Goal: Task Accomplishment & Management: Use online tool/utility

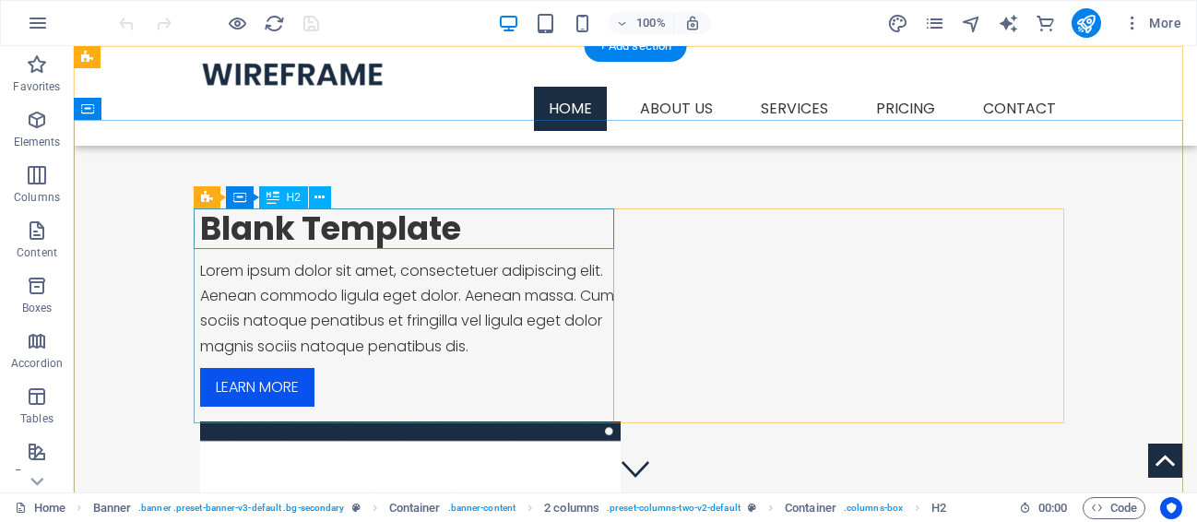
click at [372, 226] on div "Blank Template" at bounding box center [410, 228] width 421 height 41
click at [385, 238] on div "Blank Template" at bounding box center [410, 228] width 421 height 41
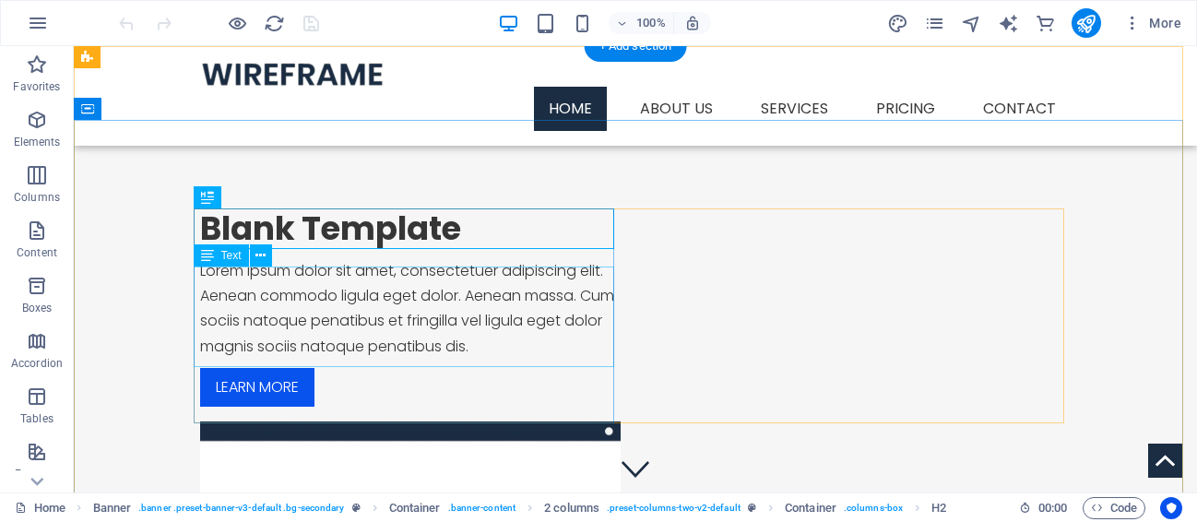
click at [411, 297] on div "Lorem ipsum dolor sit amet, consectetuer adipiscing elit. Aenean commodo ligula…" at bounding box center [410, 308] width 421 height 101
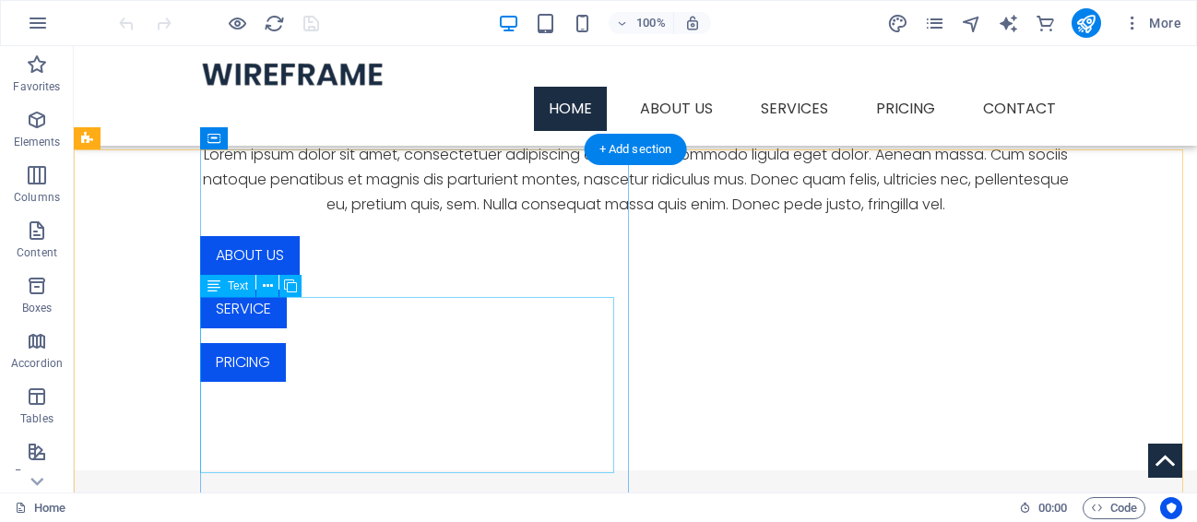
scroll to position [791, 0]
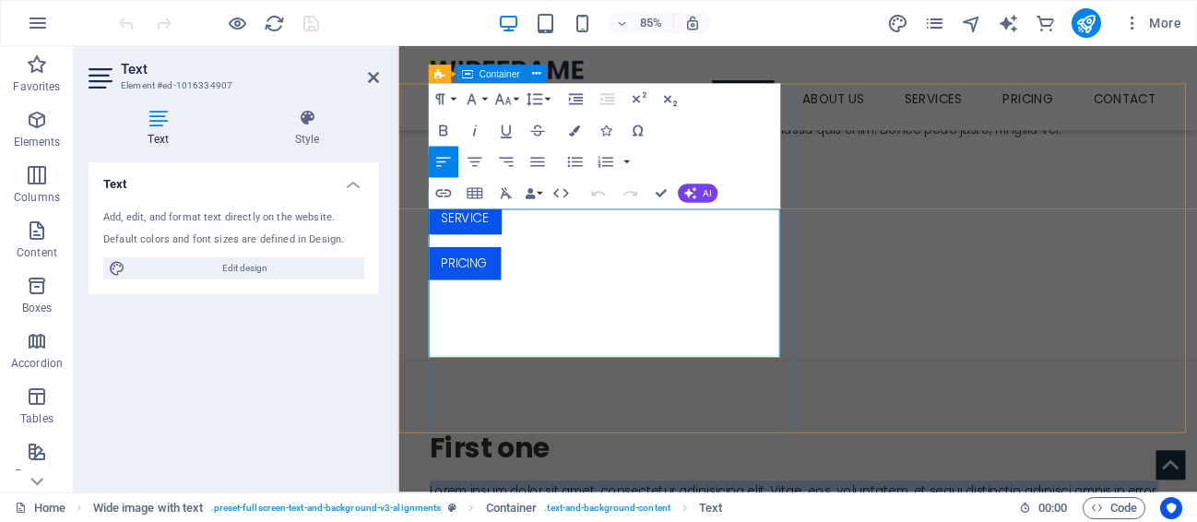
drag, startPoint x: 435, startPoint y: 254, endPoint x: 792, endPoint y: 412, distance: 389.8
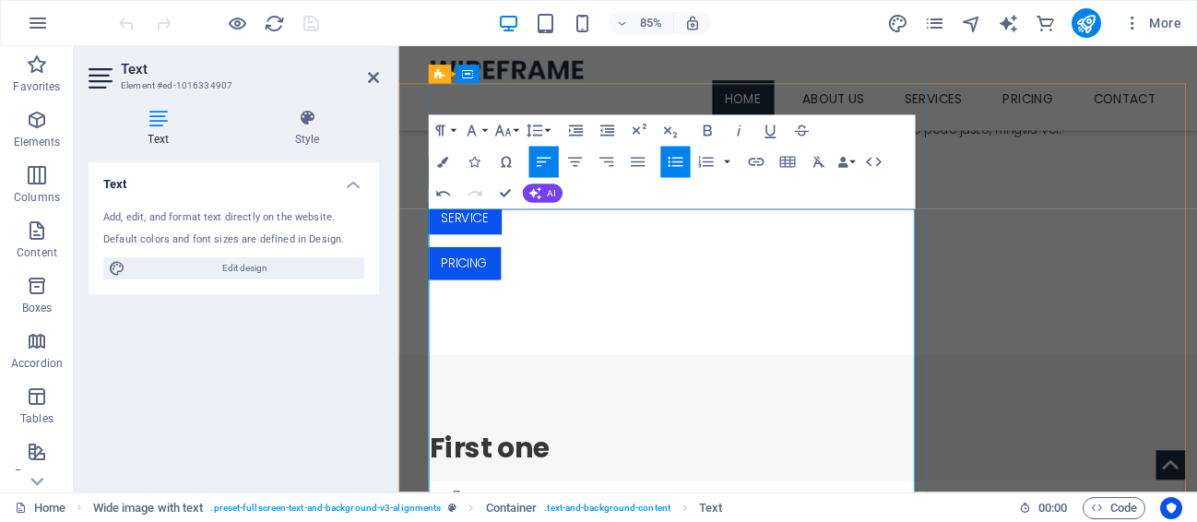
click at [446, 194] on icon "button" at bounding box center [443, 194] width 18 height 18
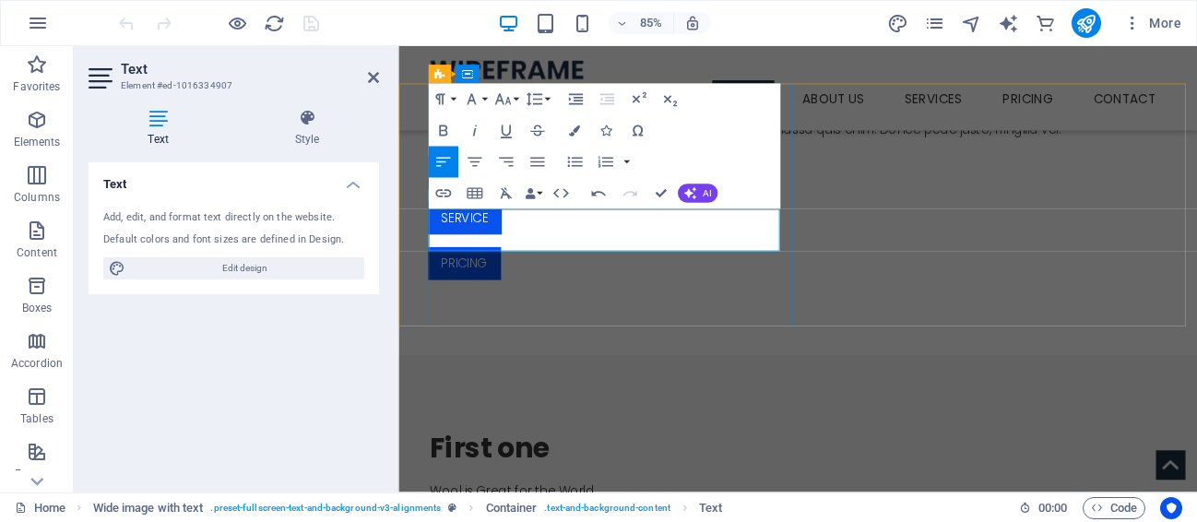
click at [442, 130] on icon "button" at bounding box center [442, 130] width 8 height 11
click at [503, 103] on icon "button" at bounding box center [502, 99] width 16 height 11
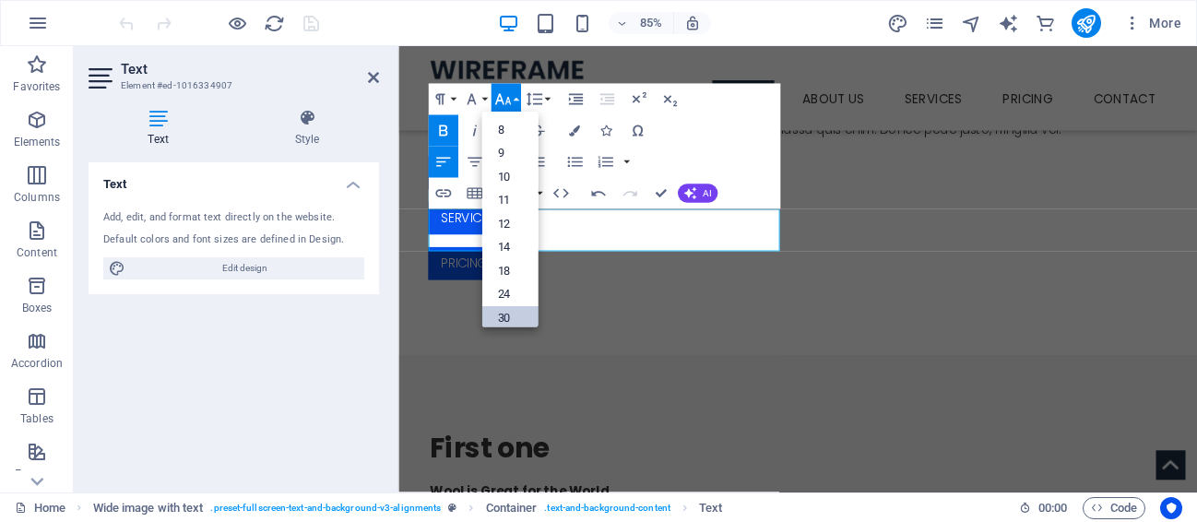
click at [504, 316] on link "30" at bounding box center [510, 318] width 56 height 24
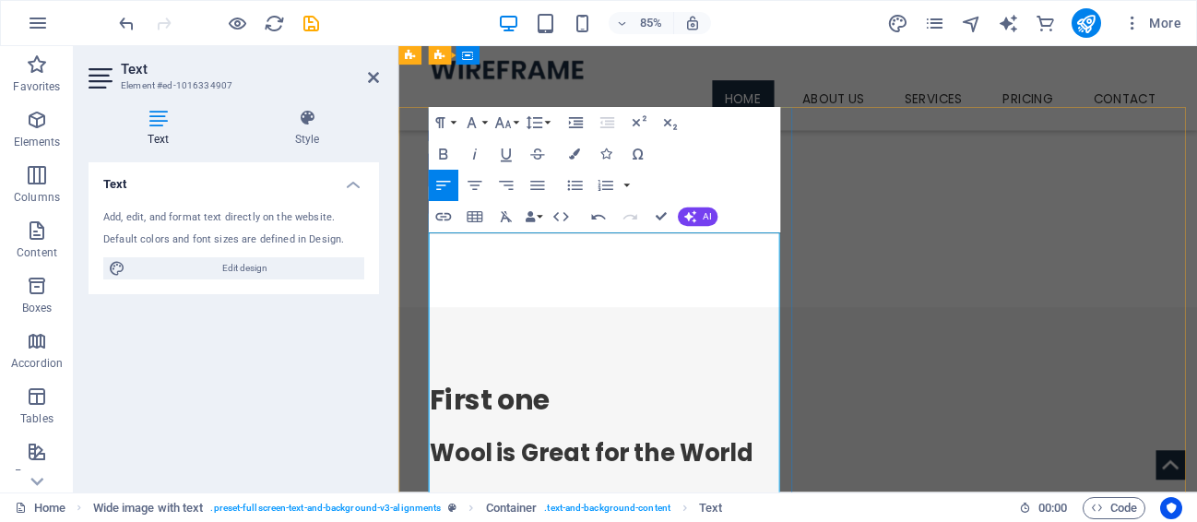
scroll to position [595, 0]
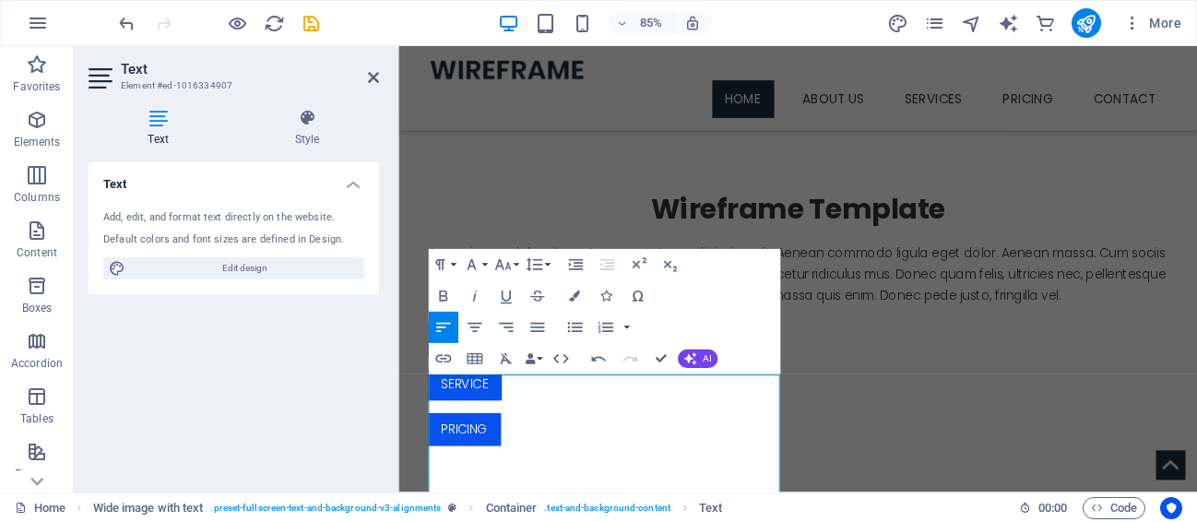
click at [306, 339] on div "Text Add, edit, and format text directly on the website. Default colors and fon…" at bounding box center [234, 320] width 291 height 316
click at [375, 77] on icon at bounding box center [373, 77] width 11 height 15
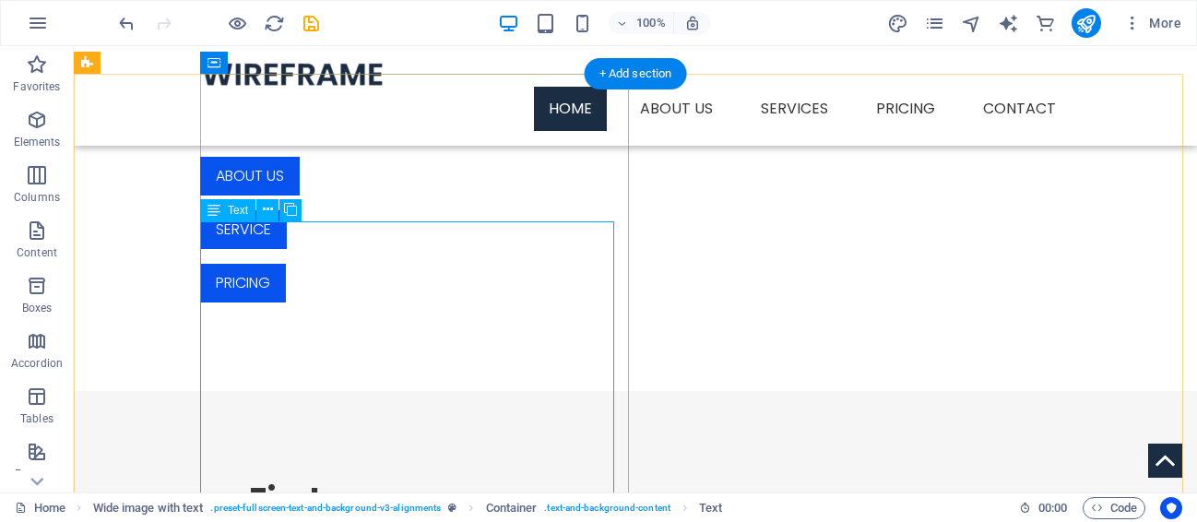
scroll to position [805, 0]
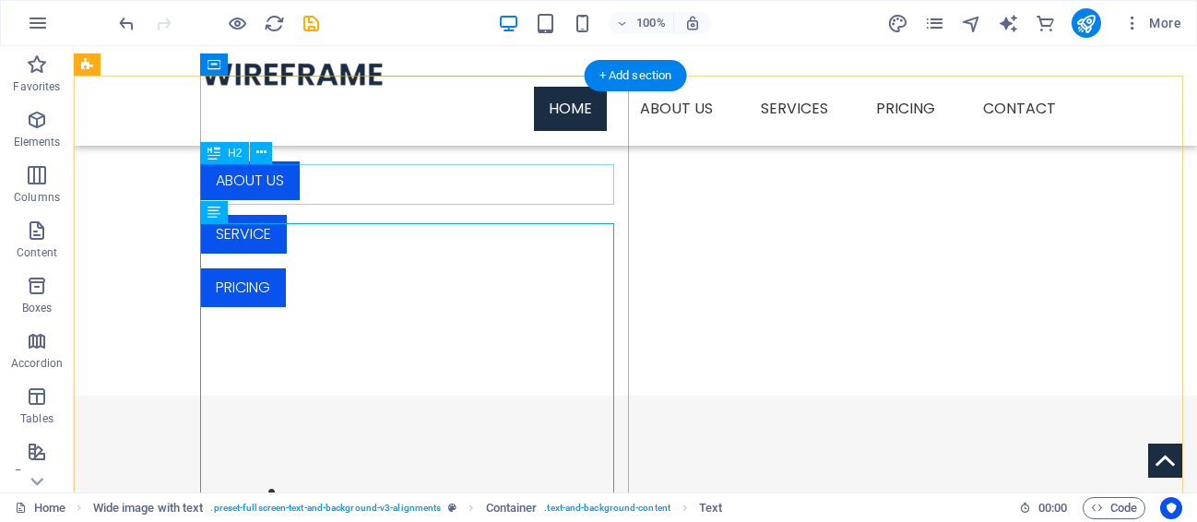
click at [307, 484] on div "First one" at bounding box center [692, 504] width 886 height 41
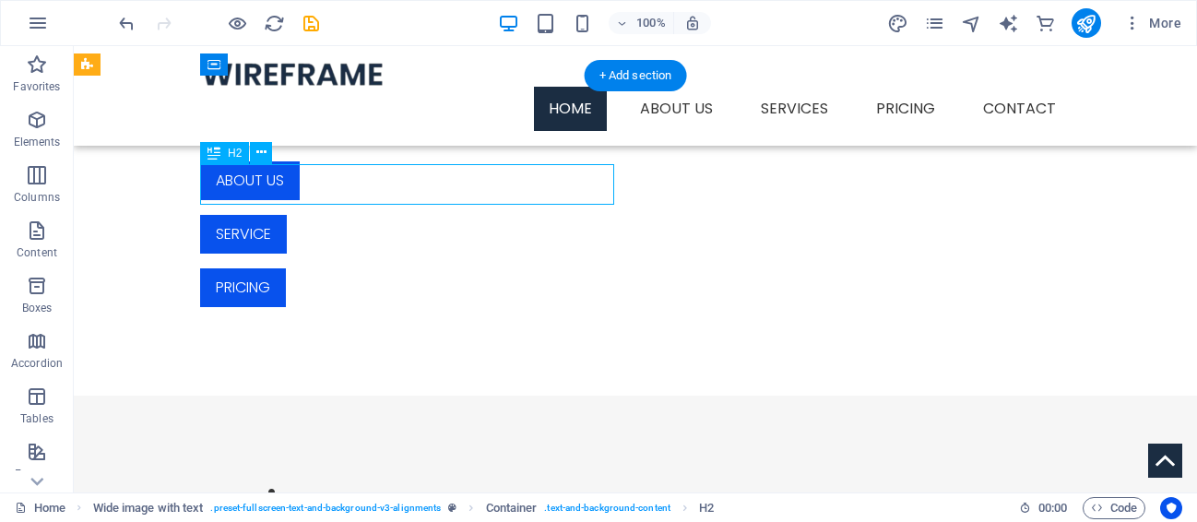
click at [307, 484] on div "First one" at bounding box center [692, 504] width 886 height 41
click at [307, 186] on div "Drag here to replace the existing content. Press “Ctrl” if you want to create a…" at bounding box center [636, 269] width 1124 height 447
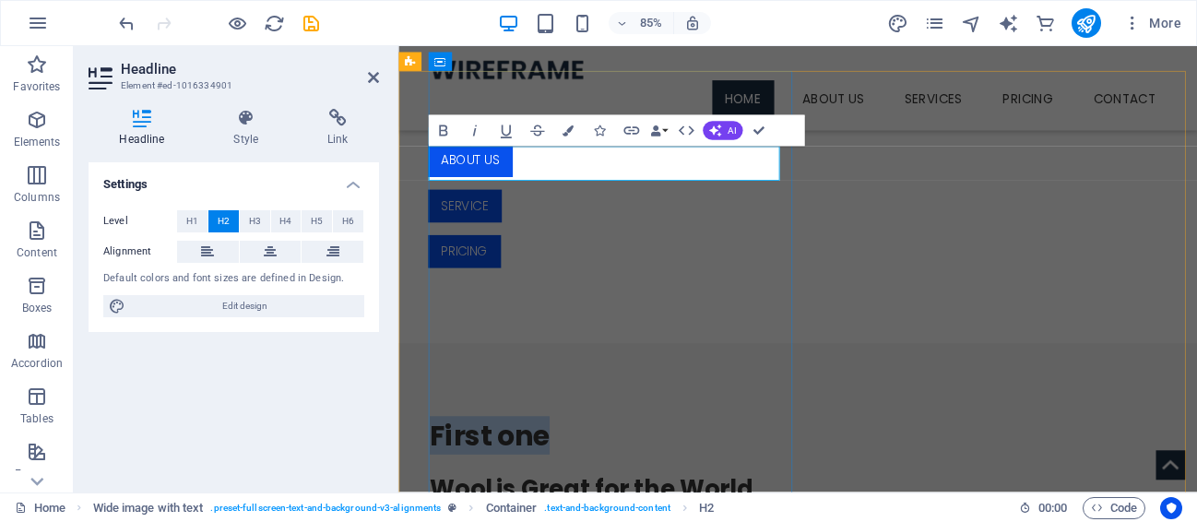
click at [566, 484] on h2 "First one" at bounding box center [878, 504] width 886 height 41
drag, startPoint x: 587, startPoint y: 195, endPoint x: 435, endPoint y: 170, distance: 154.2
click at [435, 484] on h2 "First one" at bounding box center [878, 504] width 886 height 41
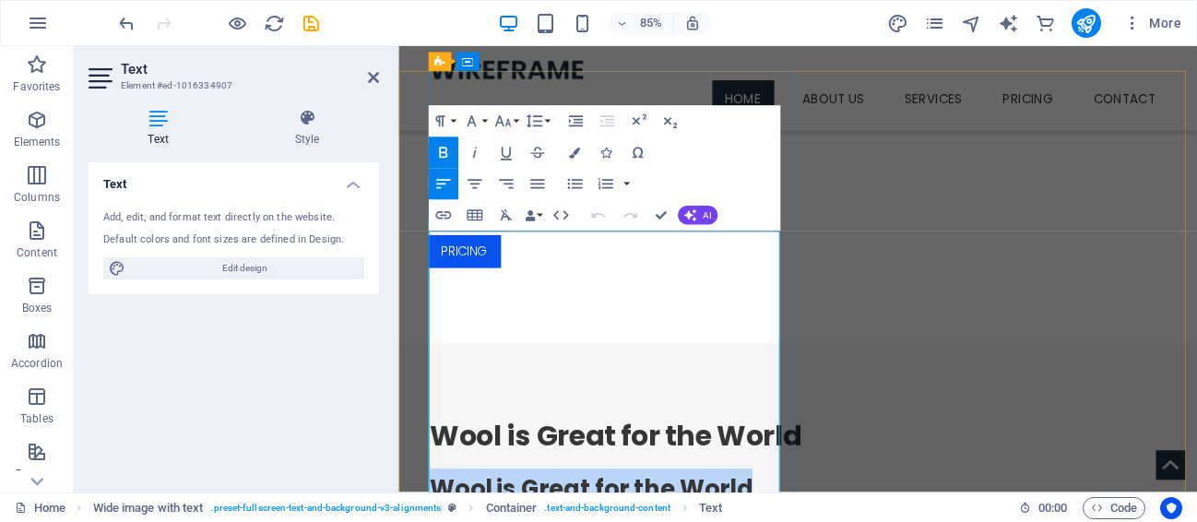
drag, startPoint x: 816, startPoint y: 293, endPoint x: 438, endPoint y: 268, distance: 378.1
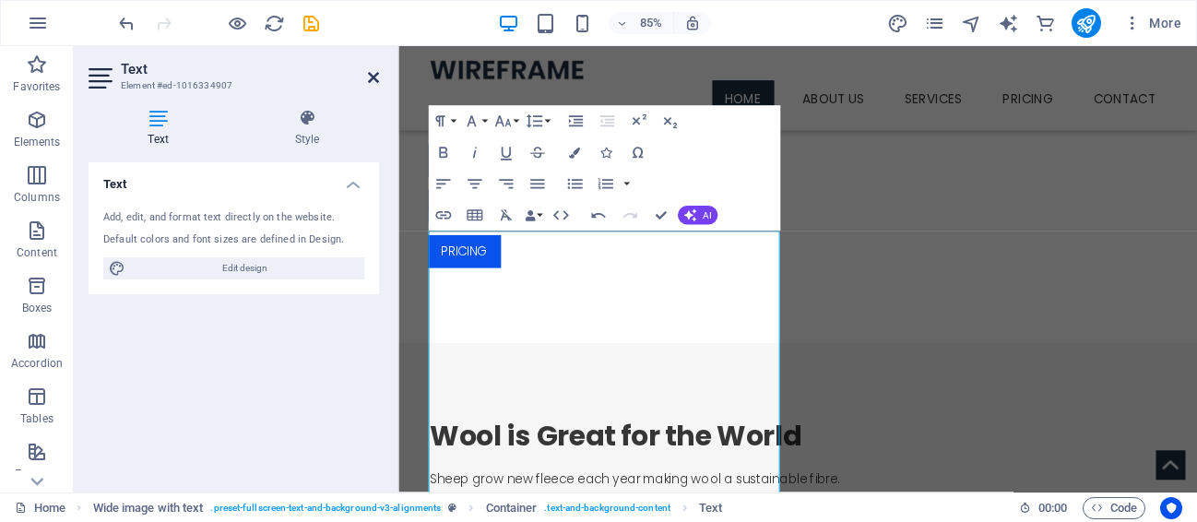
click at [374, 79] on icon at bounding box center [373, 77] width 11 height 15
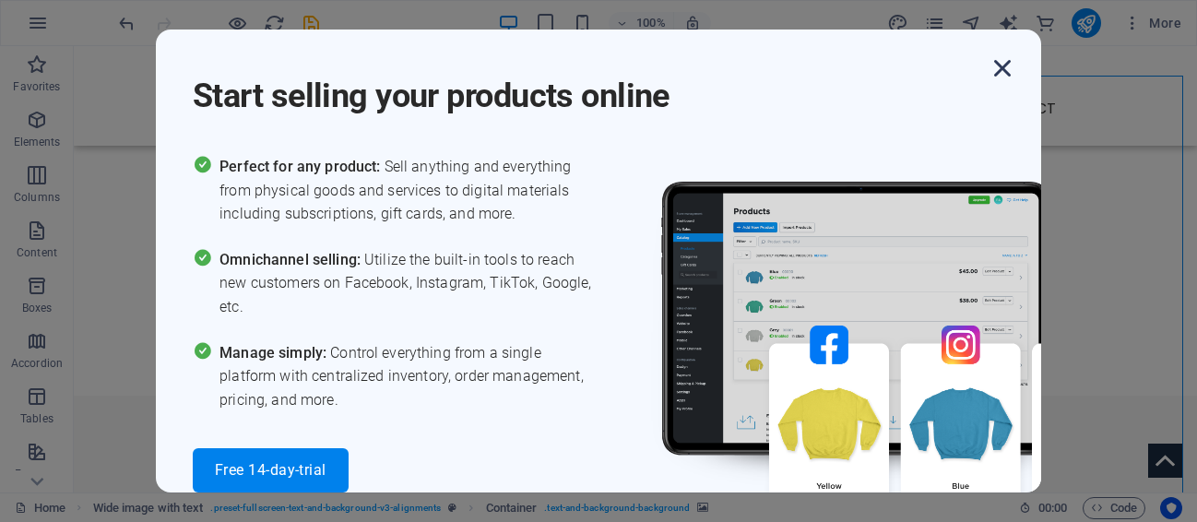
click at [1003, 67] on icon "button" at bounding box center [1002, 68] width 33 height 33
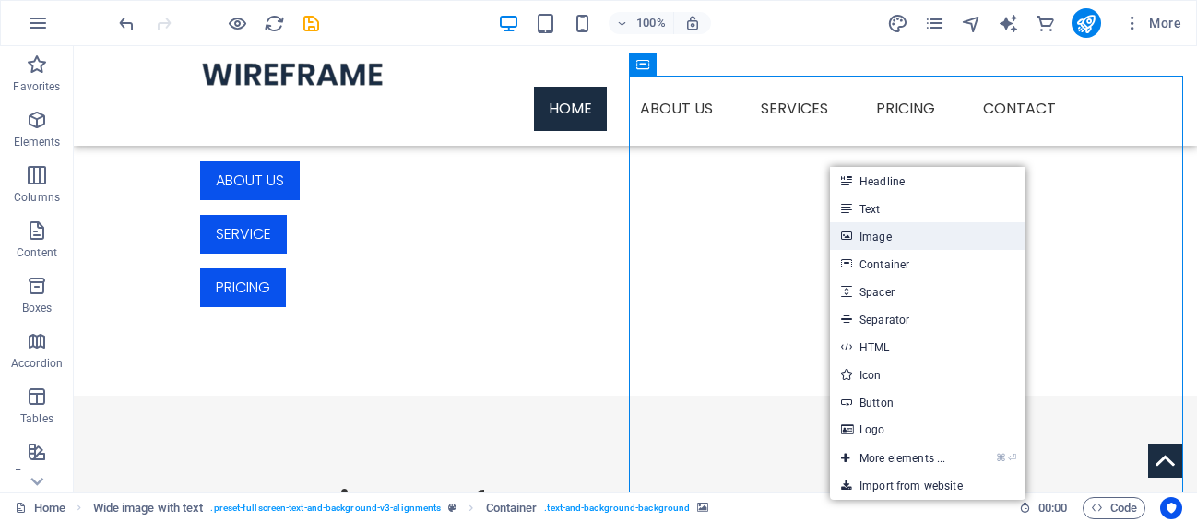
click at [874, 235] on link "Image" at bounding box center [928, 236] width 196 height 28
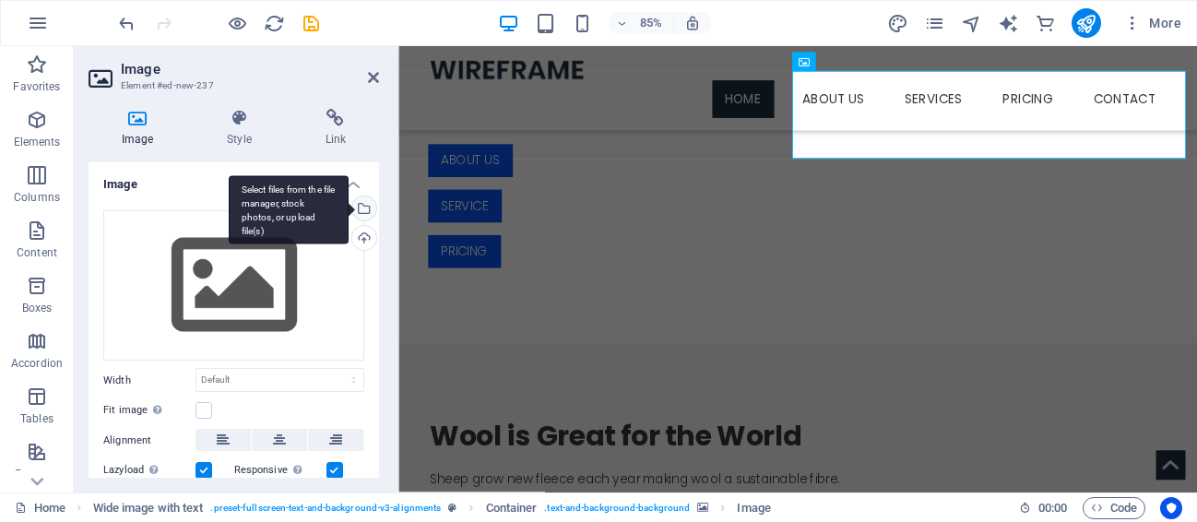
click at [349, 204] on div "Select files from the file manager, stock photos, or upload file(s)" at bounding box center [289, 209] width 120 height 69
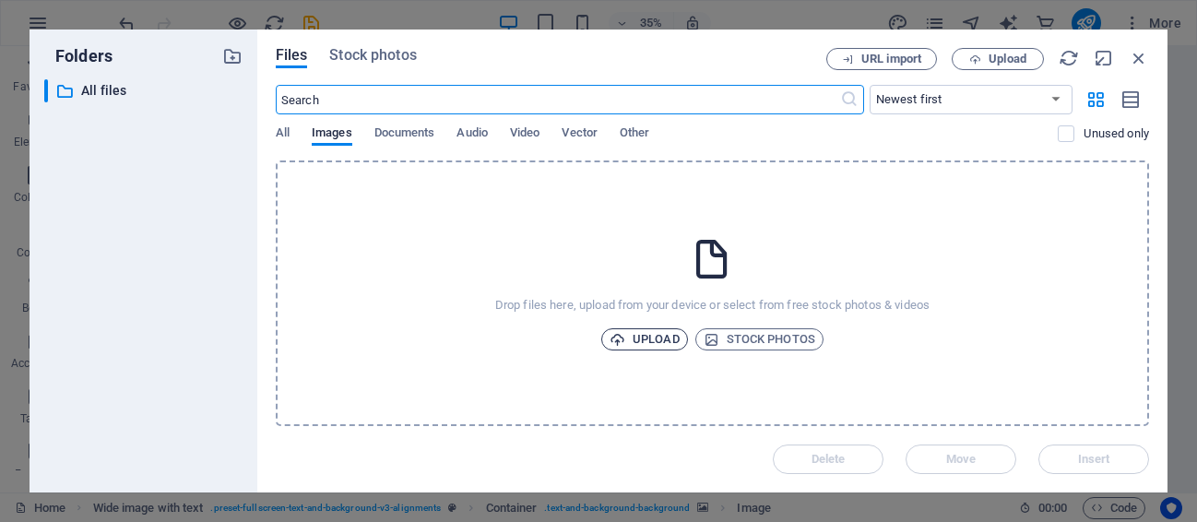
click at [651, 333] on span "Upload" at bounding box center [645, 339] width 70 height 22
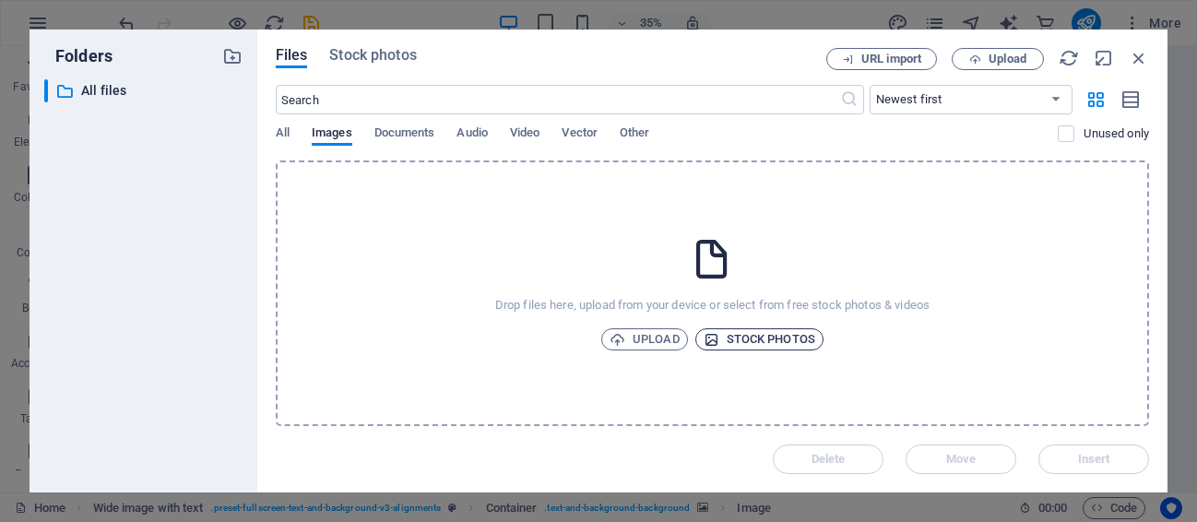
click at [754, 335] on span "Stock photos" at bounding box center [760, 339] width 112 height 22
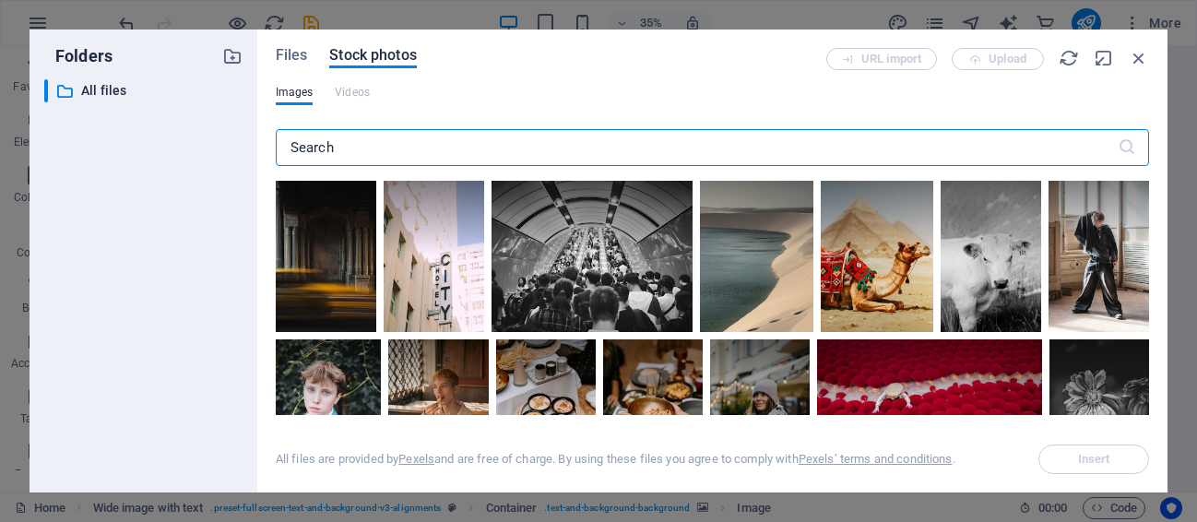
scroll to position [4, 0]
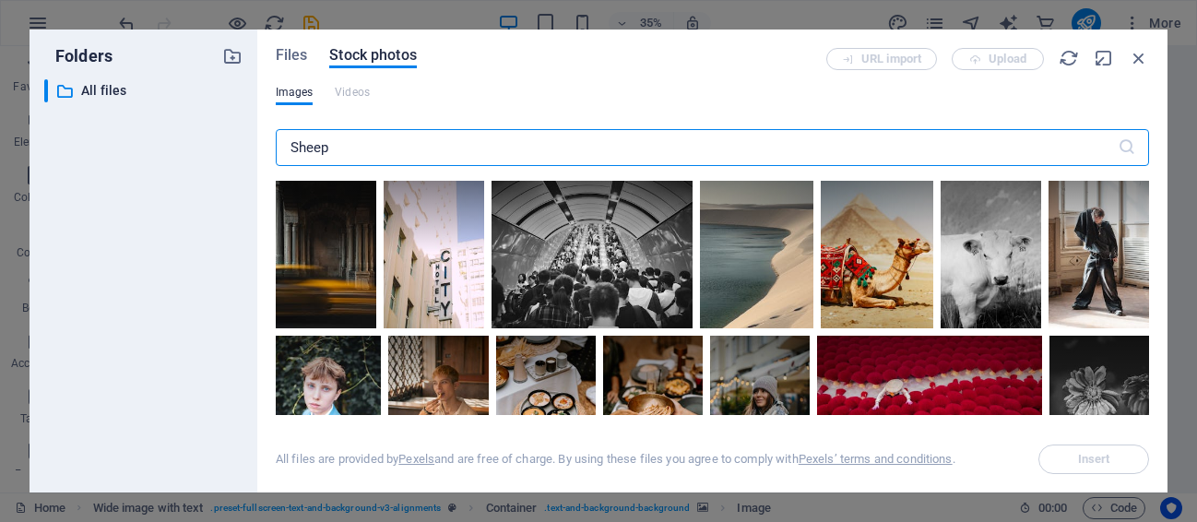
type input "Sheep"
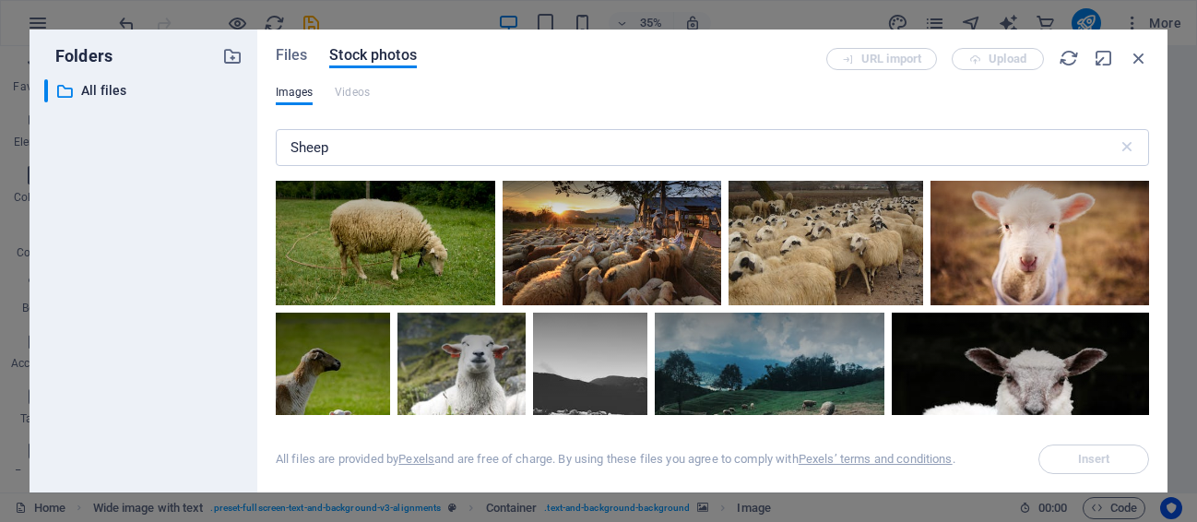
scroll to position [816, 0]
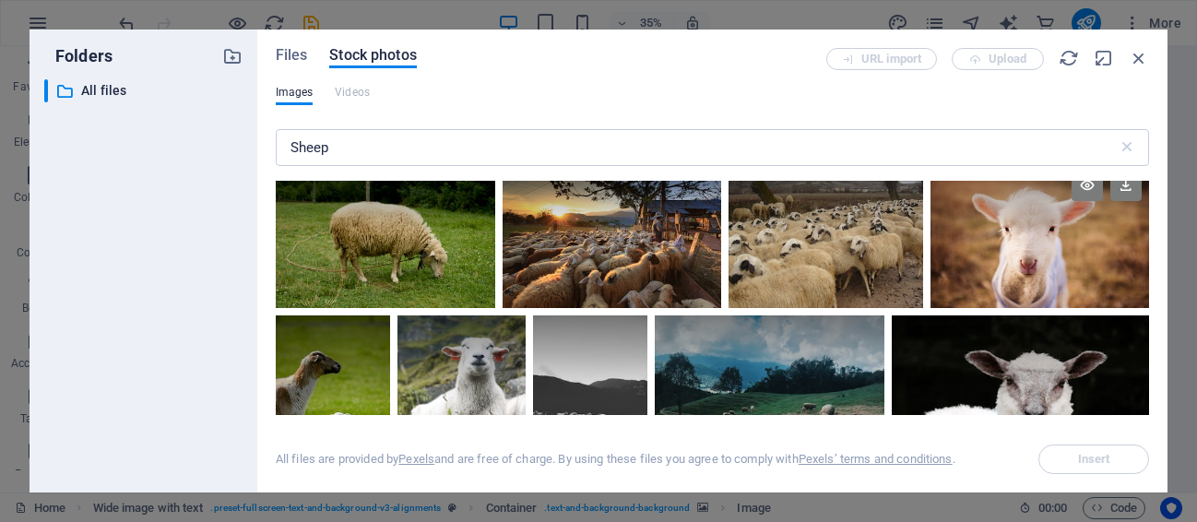
click at [990, 246] on div at bounding box center [1040, 235] width 219 height 146
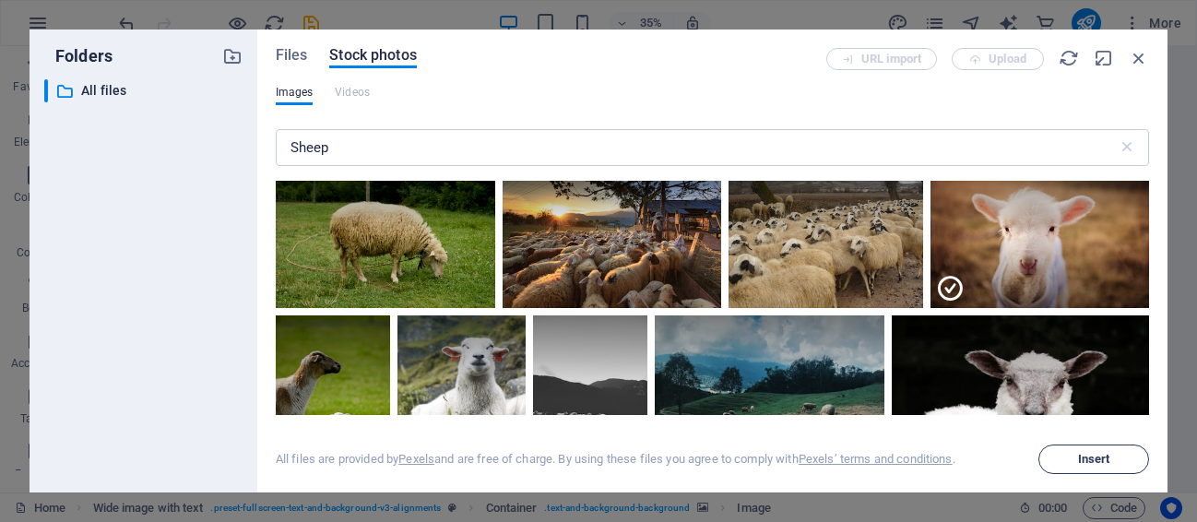
click at [1099, 459] on span "Insert" at bounding box center [1094, 459] width 32 height 11
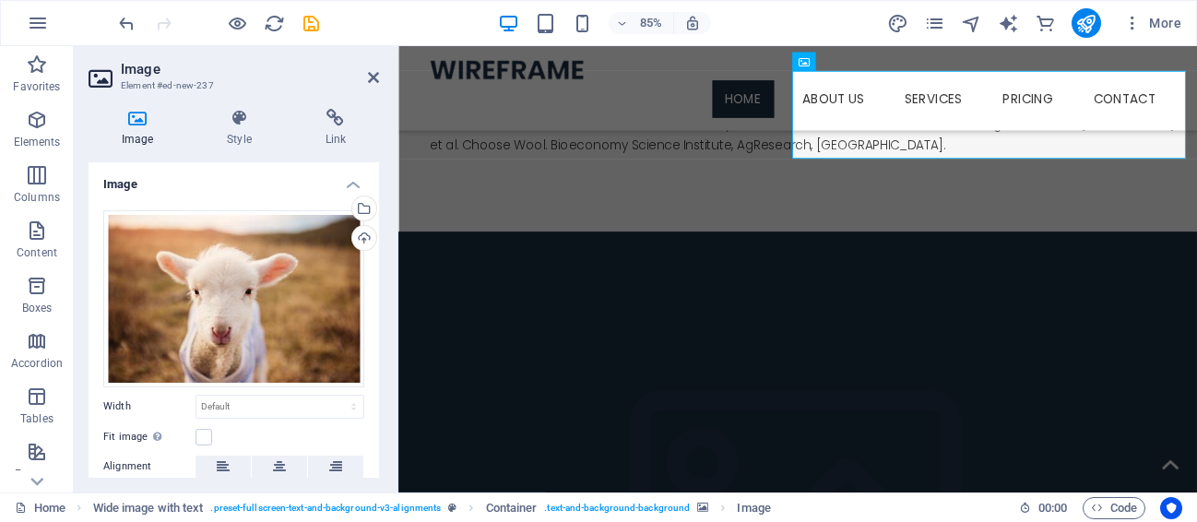
scroll to position [805, 0]
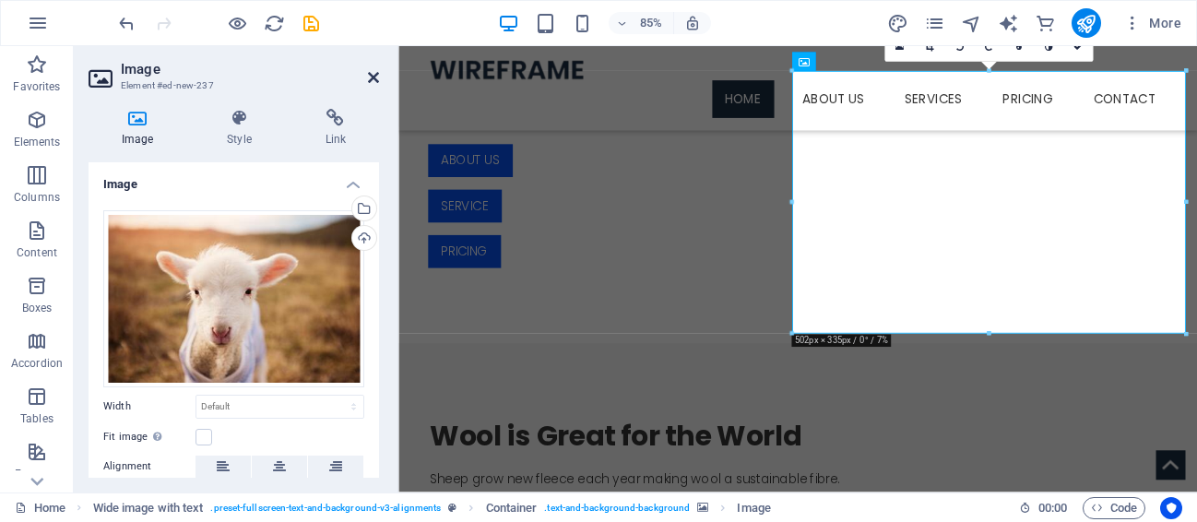
click at [374, 77] on icon at bounding box center [373, 77] width 11 height 15
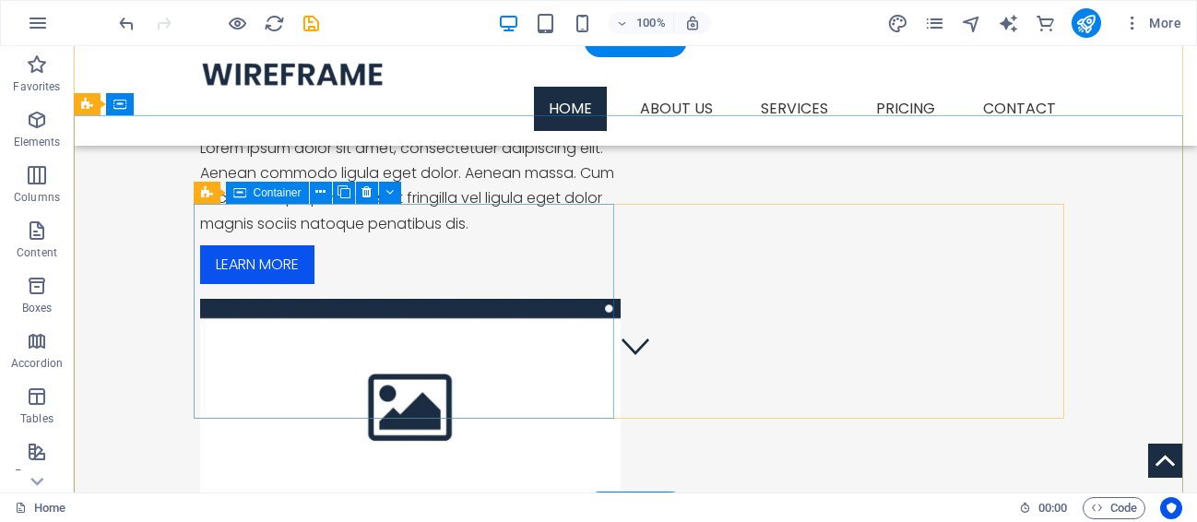
scroll to position [0, 0]
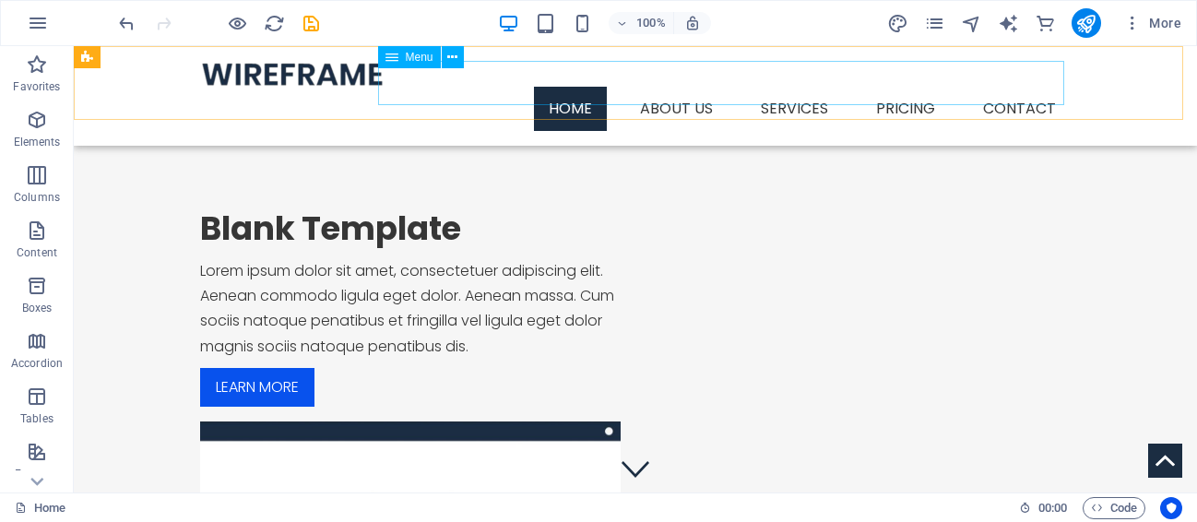
click at [659, 87] on nav "Home About us Services Service Detail Pricing Contact" at bounding box center [635, 109] width 871 height 44
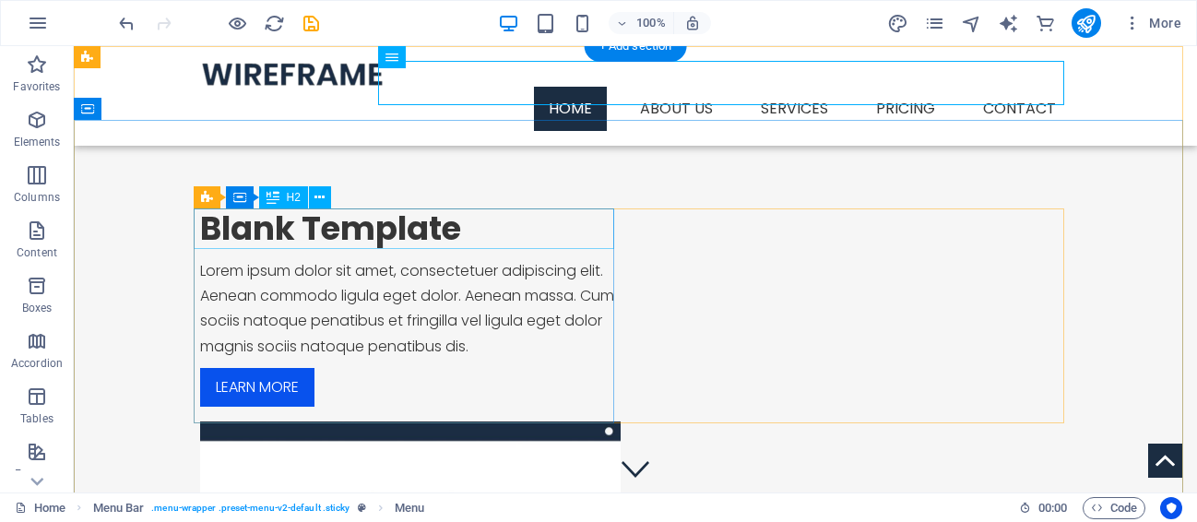
click at [392, 232] on div "Blank Template" at bounding box center [410, 228] width 421 height 41
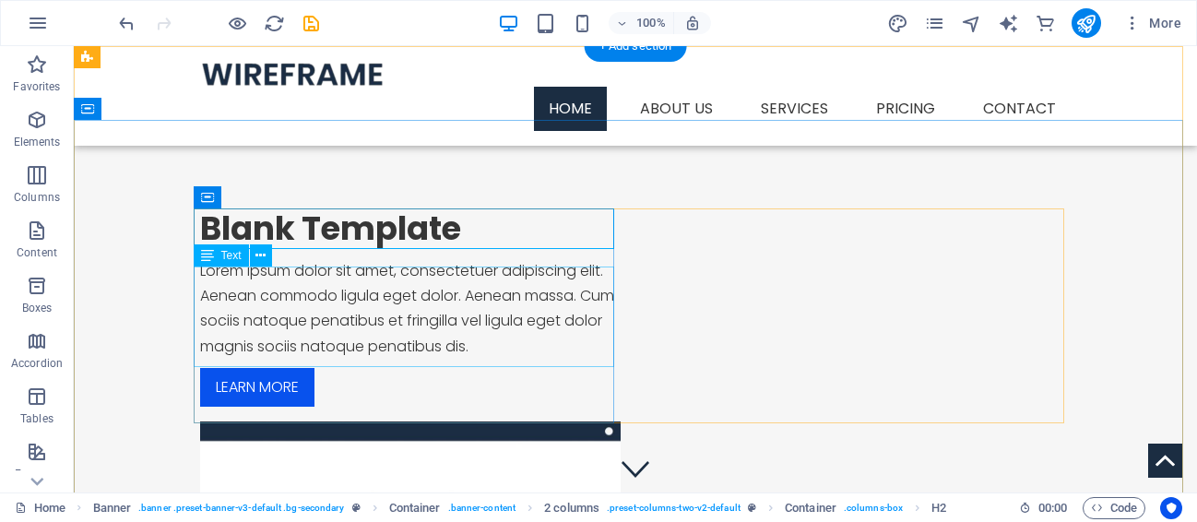
click at [301, 320] on div "Lorem ipsum dolor sit amet, consectetuer adipiscing elit. Aenean commodo ligula…" at bounding box center [410, 308] width 421 height 101
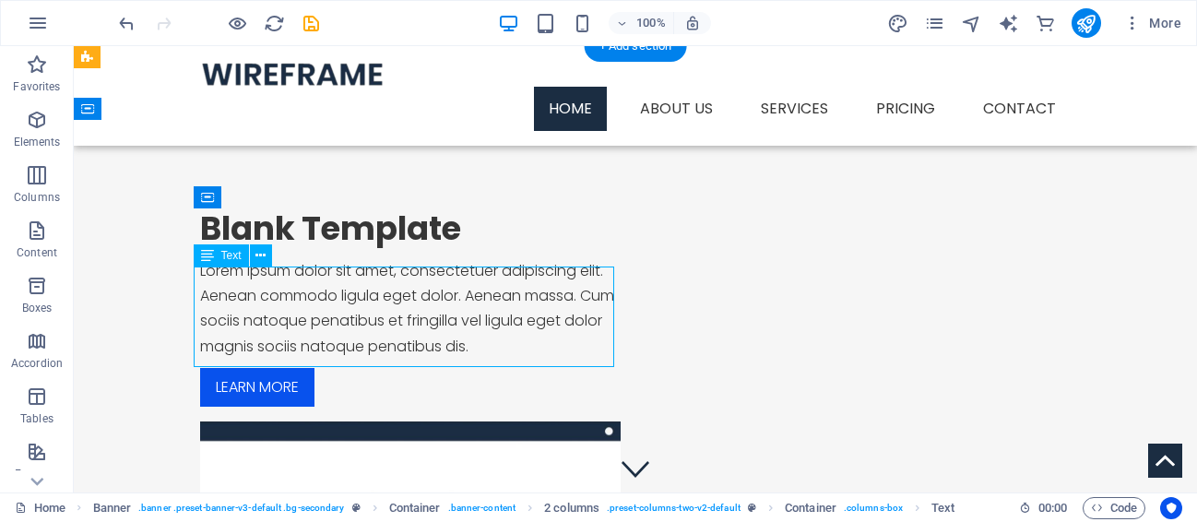
click at [301, 320] on div "Lorem ipsum dolor sit amet, consectetuer adipiscing elit. Aenean commodo ligula…" at bounding box center [410, 308] width 421 height 101
click at [301, 320] on div "Drag here to replace the existing content. Press “Ctrl” if you want to create a…" at bounding box center [636, 269] width 1124 height 447
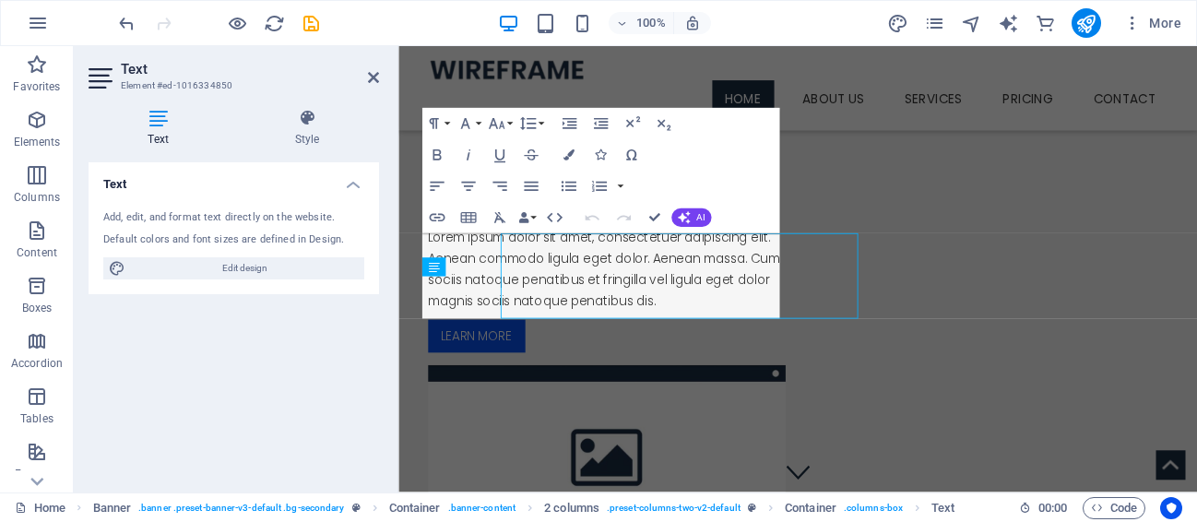
click at [554, 344] on p "Lorem ipsum dolor sit amet, consectetuer adipiscing elit. Aenean commodo ligula…" at bounding box center [644, 308] width 421 height 101
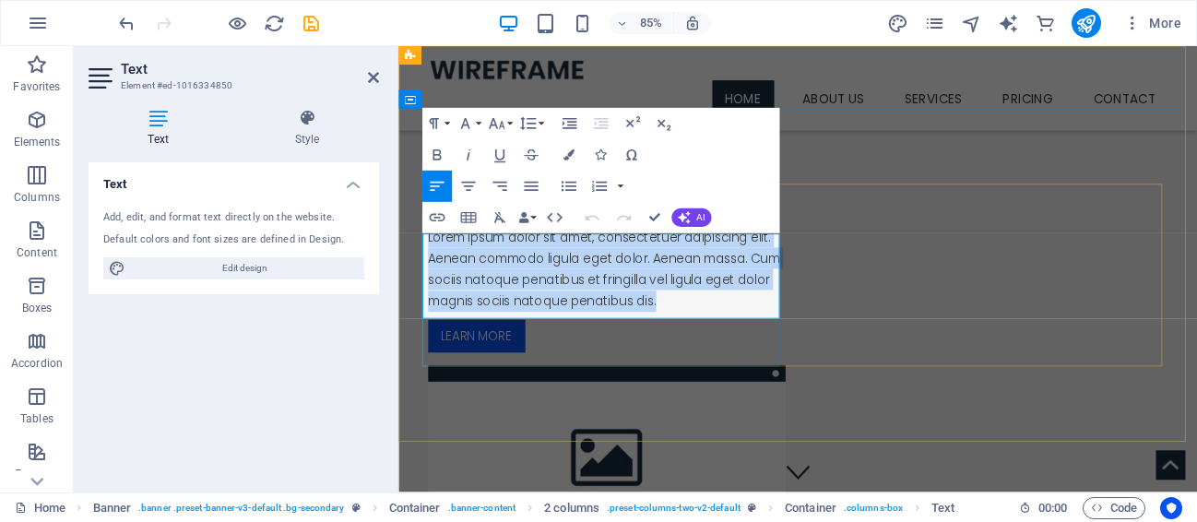
click at [554, 344] on p "Lorem ipsum dolor sit amet, consectetuer adipiscing elit. Aenean commodo ligula…" at bounding box center [644, 308] width 421 height 101
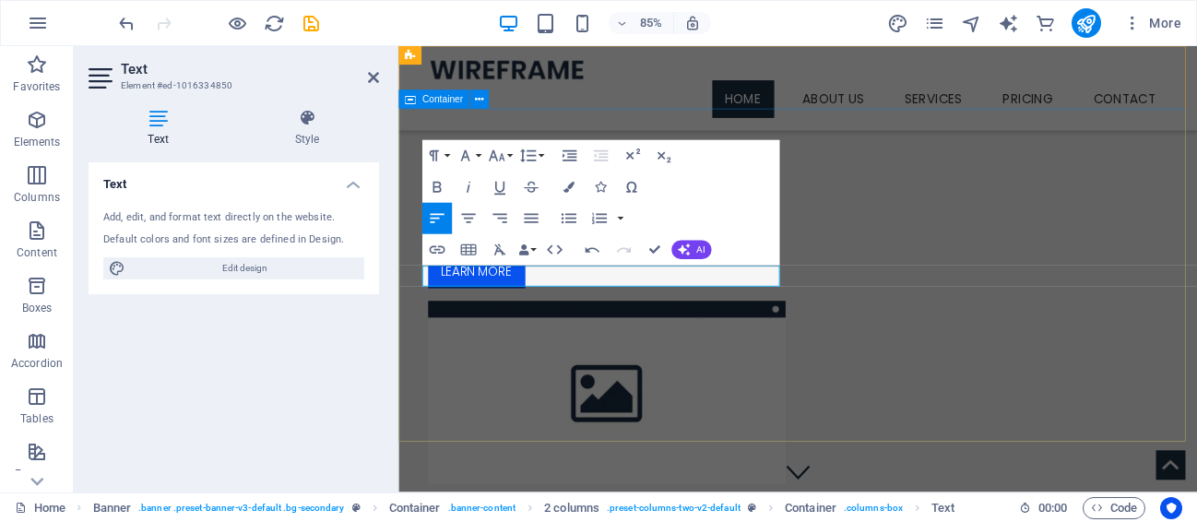
click at [667, 466] on div "Blank Template There are a million reasons to love wool. Learn more" at bounding box center [869, 385] width 940 height 530
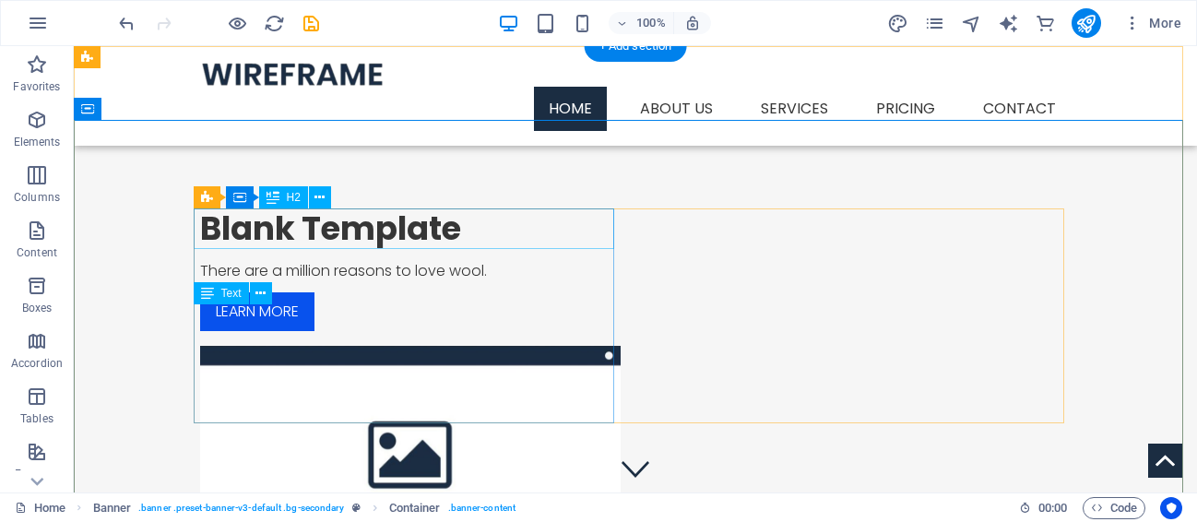
click at [326, 231] on div "Blank Template" at bounding box center [410, 228] width 421 height 41
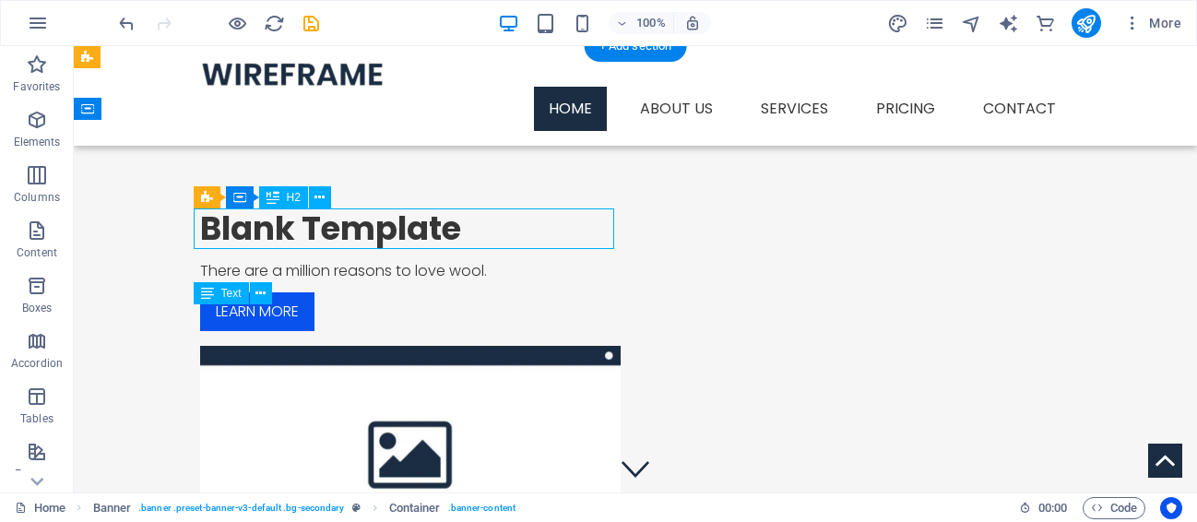
click at [326, 231] on div "Blank Template" at bounding box center [410, 228] width 421 height 41
click at [326, 231] on div "2 columns Container H2 Banner Container 2 columns 2 columns Container Container…" at bounding box center [636, 269] width 1124 height 447
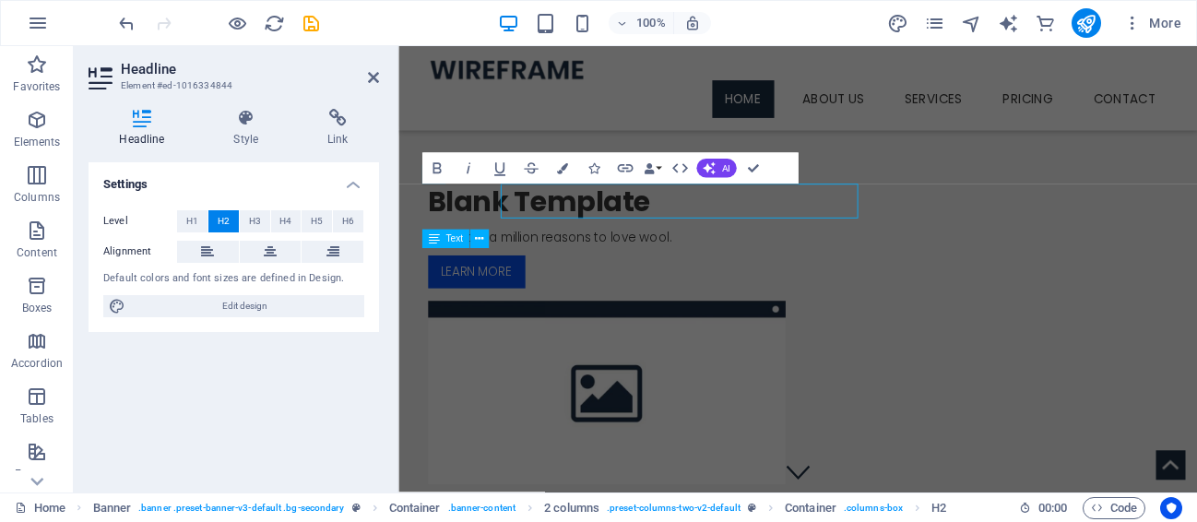
click at [637, 231] on h2 "Blank Template" at bounding box center [644, 228] width 421 height 41
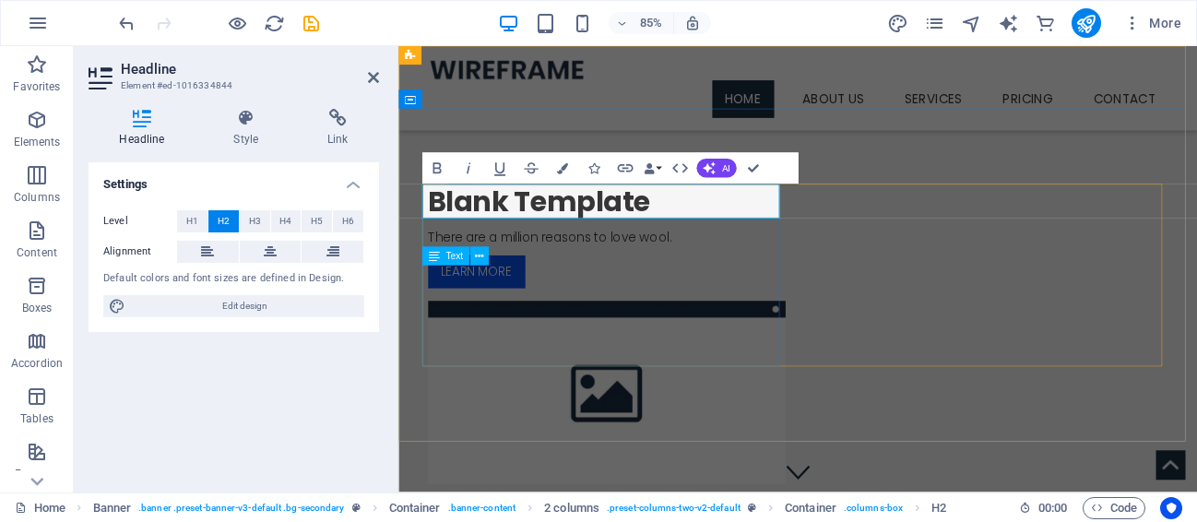
click at [637, 231] on h2 "Blank Template" at bounding box center [644, 228] width 421 height 41
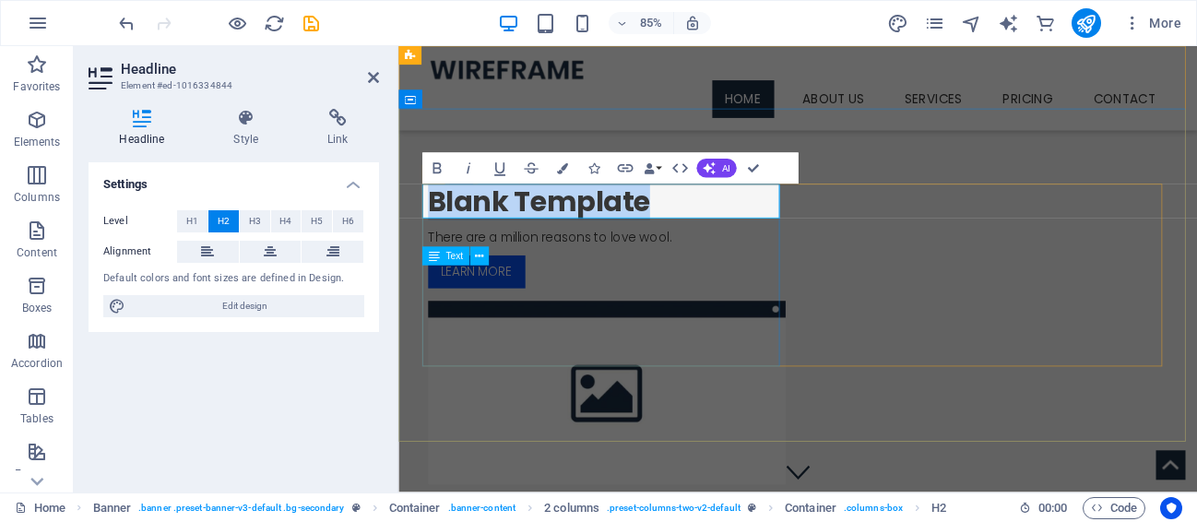
click at [637, 231] on h2 "Blank Template" at bounding box center [644, 228] width 421 height 41
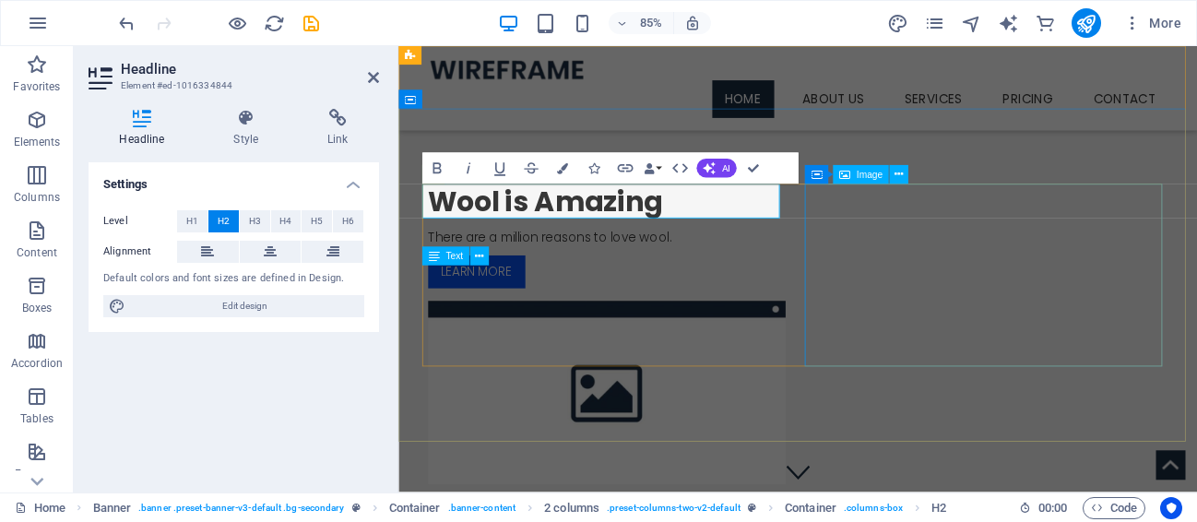
click at [854, 357] on figure at bounding box center [644, 453] width 421 height 215
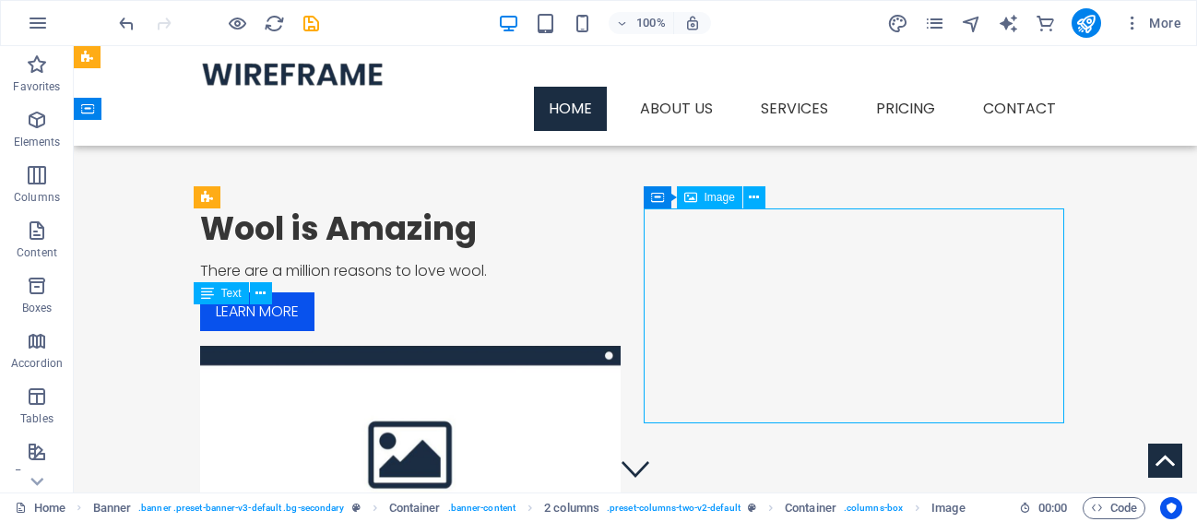
click at [621, 346] on figure at bounding box center [410, 453] width 421 height 215
select select "%"
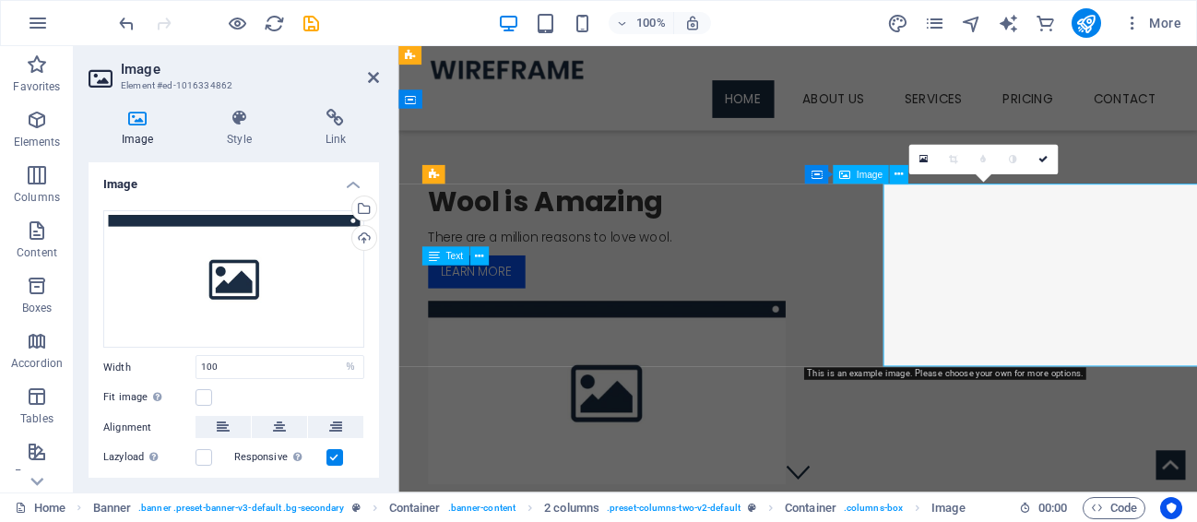
click at [854, 346] on figure at bounding box center [644, 453] width 421 height 215
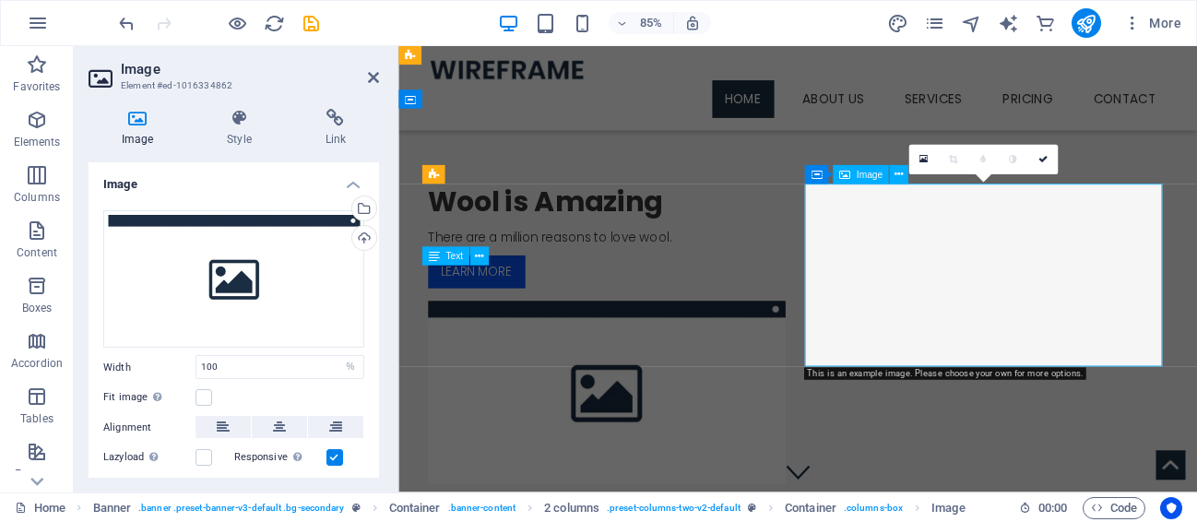
click at [854, 346] on figure at bounding box center [644, 453] width 421 height 215
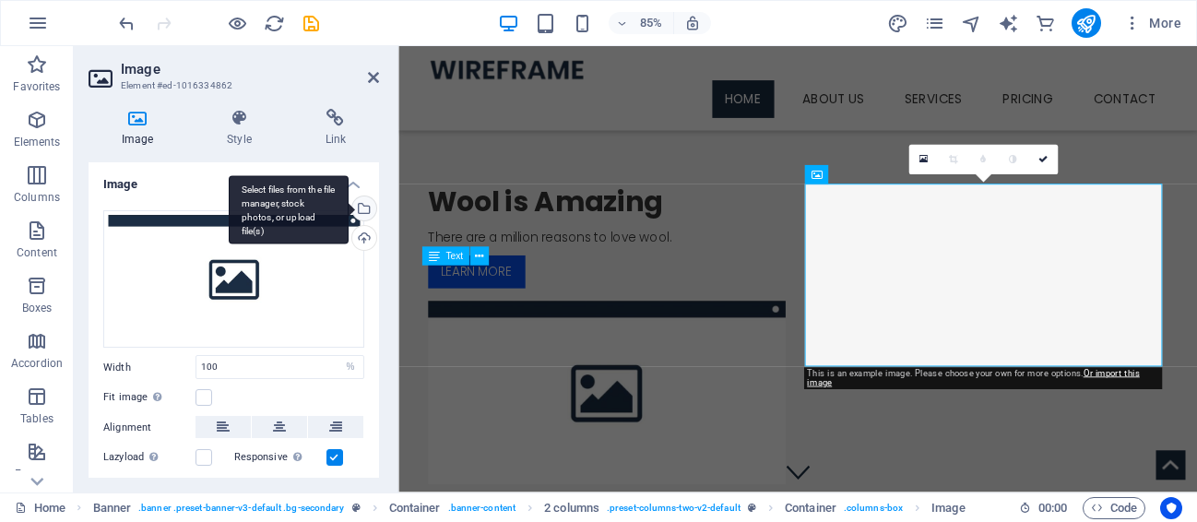
click at [363, 207] on div "Select files from the file manager, stock photos, or upload file(s)" at bounding box center [363, 210] width 28 height 28
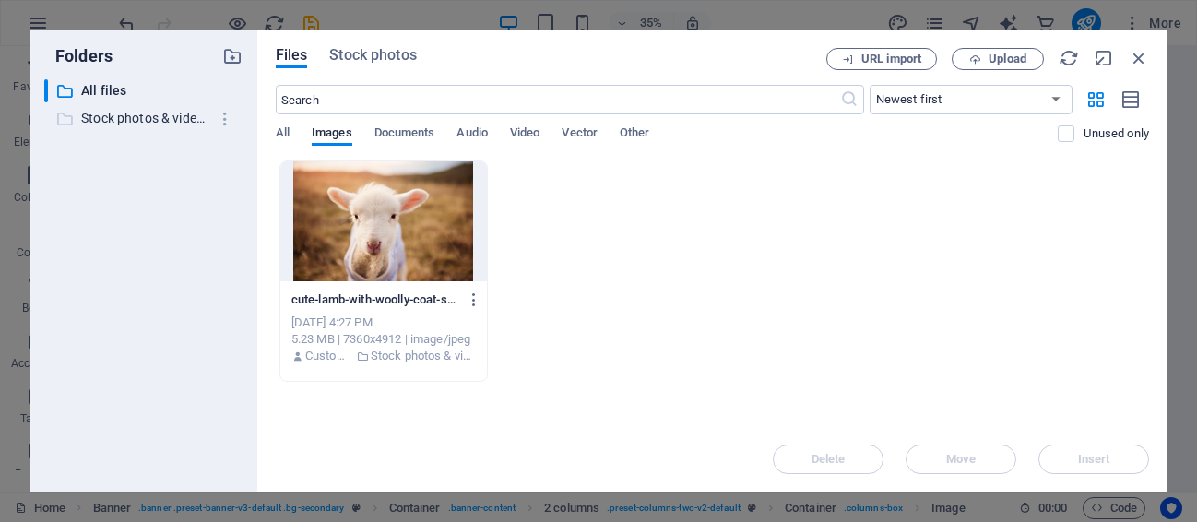
click at [155, 113] on p "Stock photos & videos" at bounding box center [144, 118] width 127 height 21
click at [153, 117] on p "Stock photos & videos" at bounding box center [144, 118] width 127 height 21
click at [159, 118] on p "Stock photos & videos" at bounding box center [144, 118] width 127 height 21
click at [226, 113] on icon "button" at bounding box center [225, 119] width 19 height 18
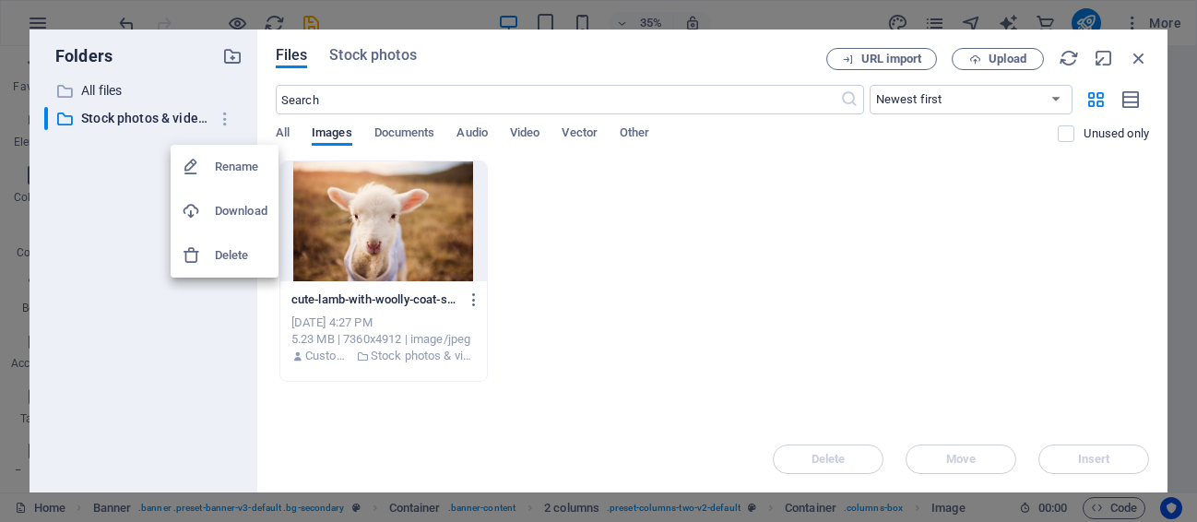
click at [106, 110] on div at bounding box center [598, 261] width 1197 height 522
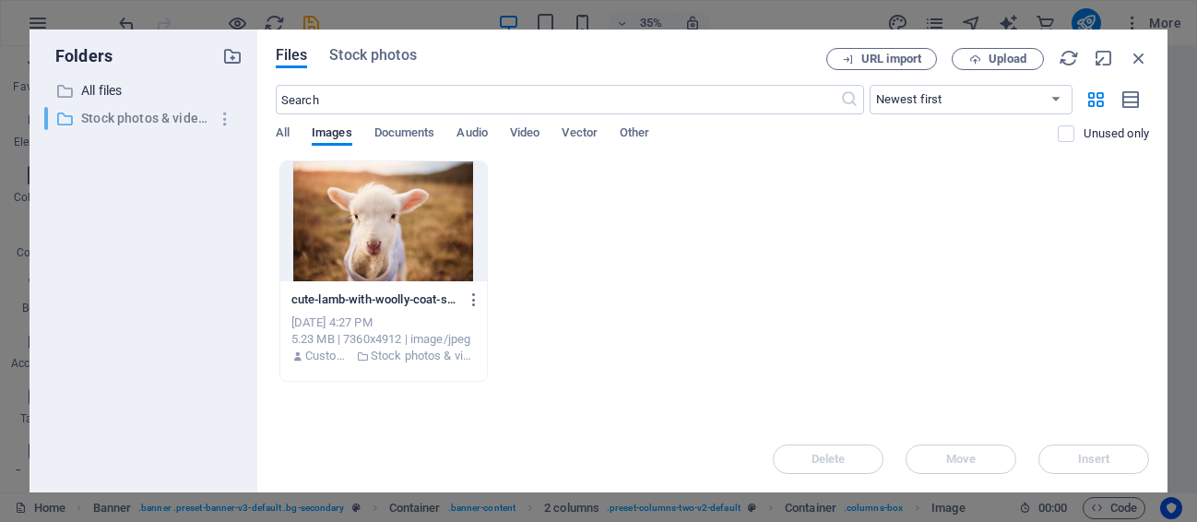
click at [108, 120] on p "Stock photos & videos" at bounding box center [144, 118] width 127 height 21
click at [109, 115] on p "Stock photos & videos" at bounding box center [144, 118] width 127 height 21
click at [1143, 53] on icon "button" at bounding box center [1139, 58] width 20 height 20
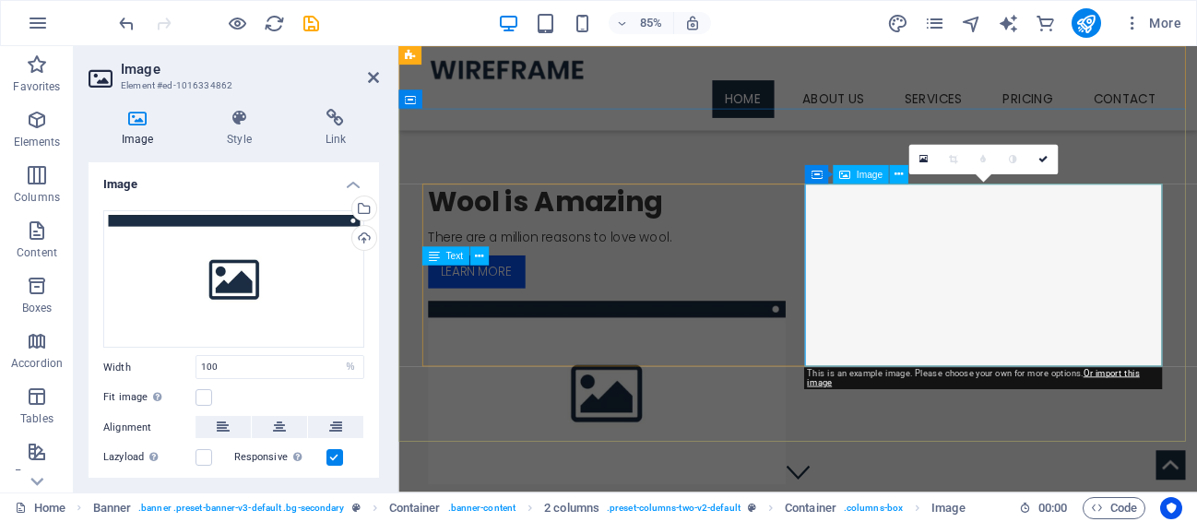
click at [854, 346] on figure at bounding box center [644, 453] width 421 height 215
click at [861, 173] on span "Image" at bounding box center [869, 174] width 26 height 9
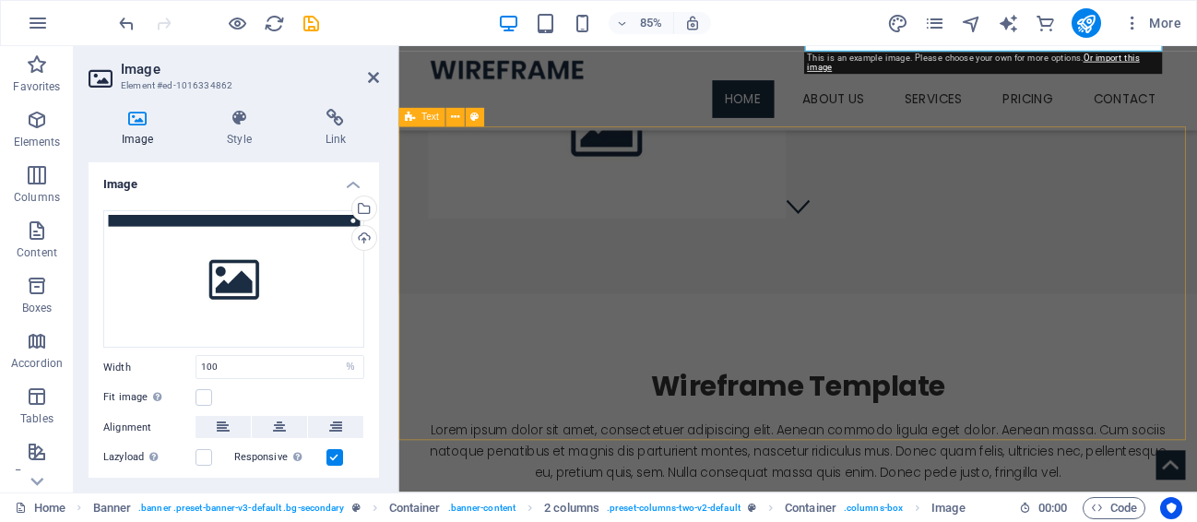
scroll to position [307, 0]
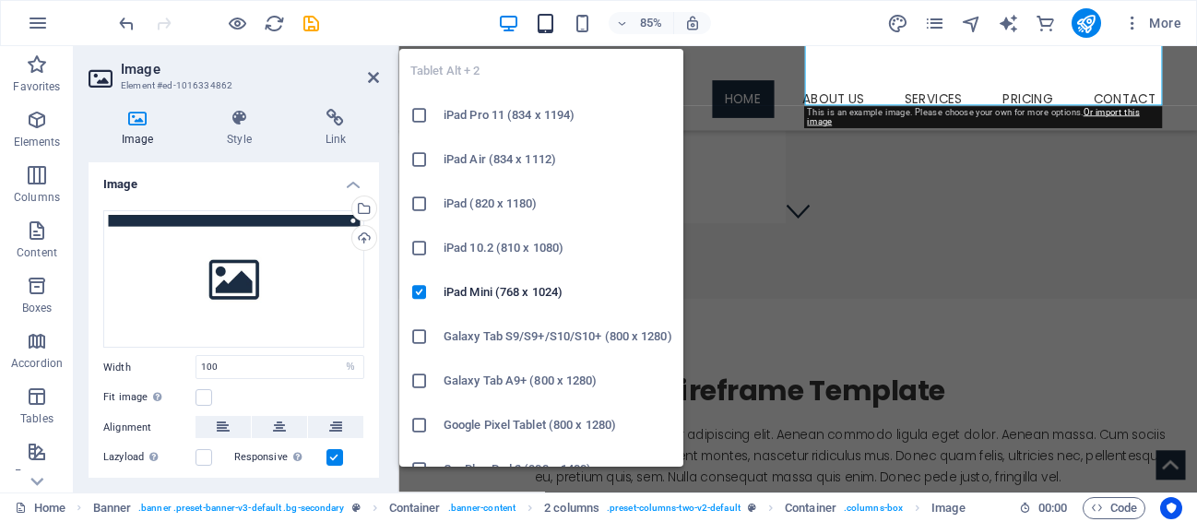
click at [551, 18] on icon "button" at bounding box center [545, 23] width 21 height 21
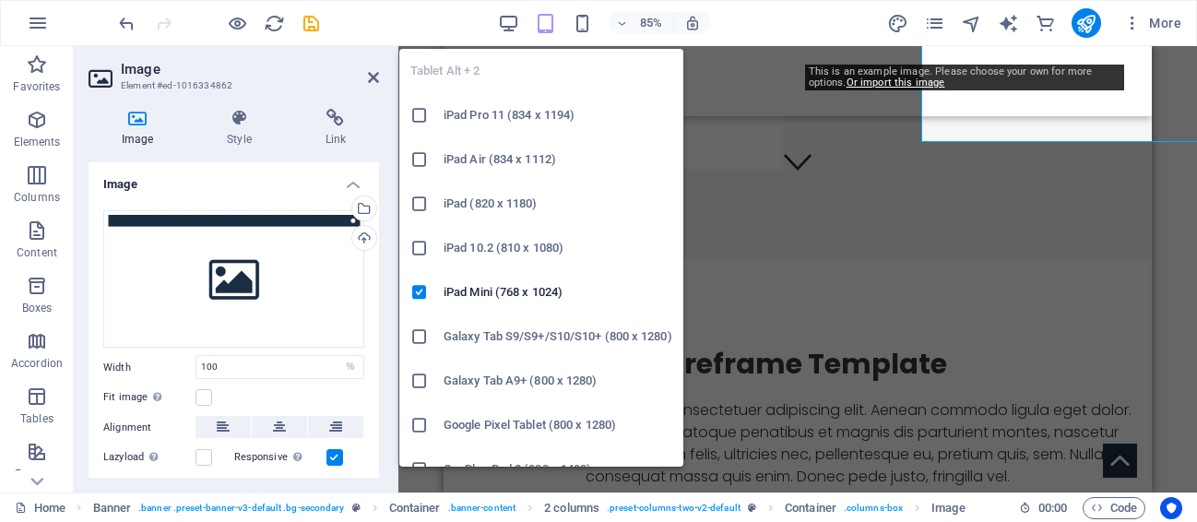
scroll to position [280, 0]
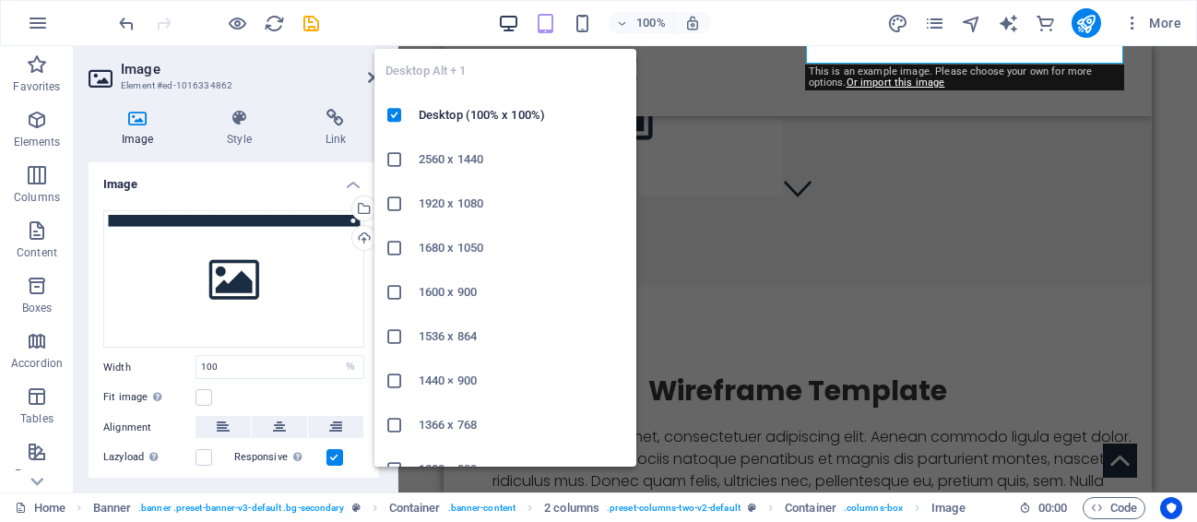
click at [503, 18] on icon "button" at bounding box center [508, 23] width 21 height 21
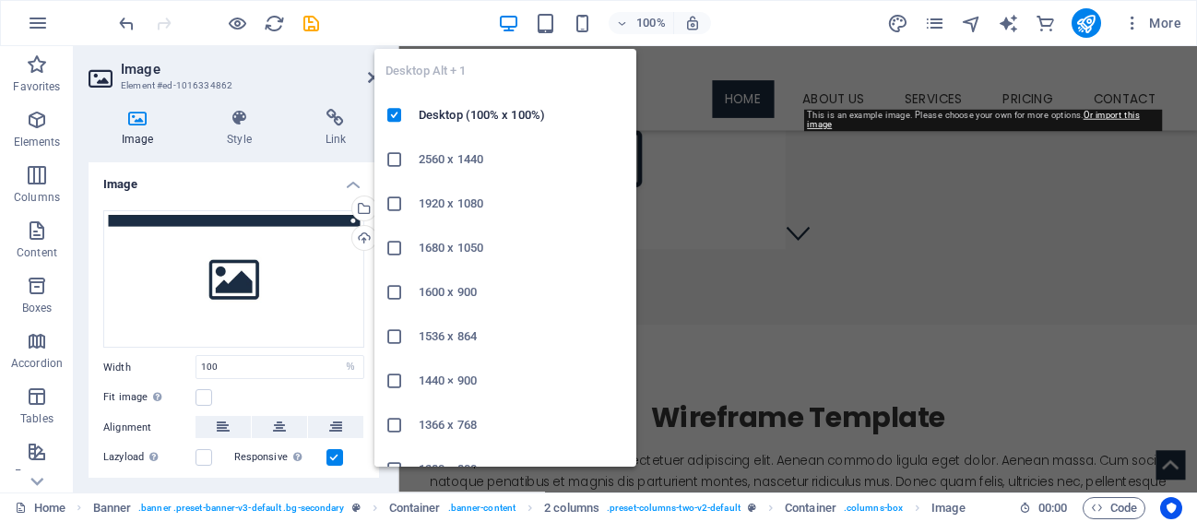
scroll to position [304, 0]
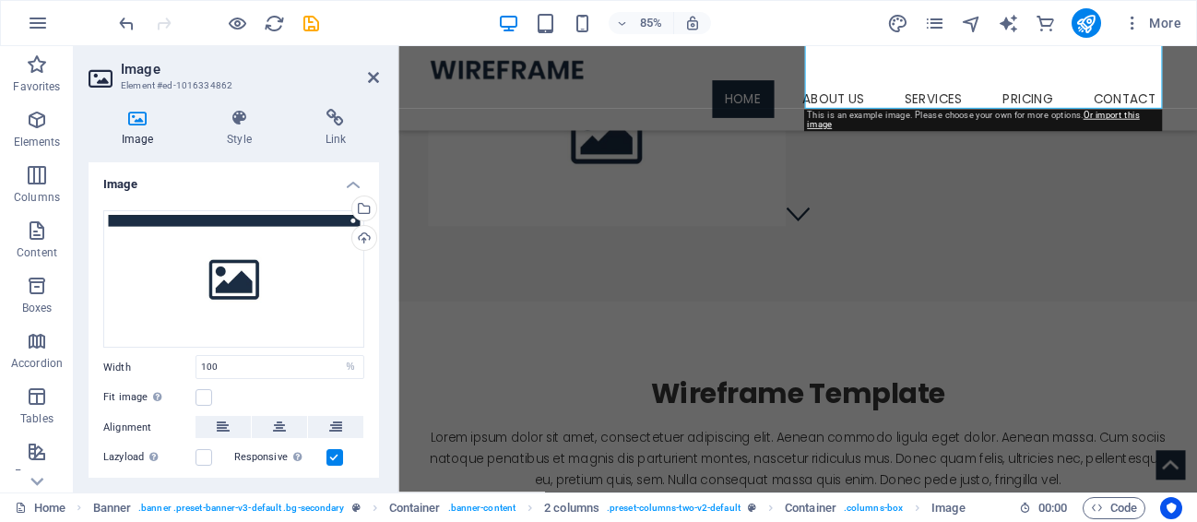
click at [381, 77] on aside "Image Element #ed-1016334862 Image Style Link Image Drag files here, click to c…" at bounding box center [236, 269] width 325 height 447
click at [372, 79] on icon at bounding box center [373, 77] width 11 height 15
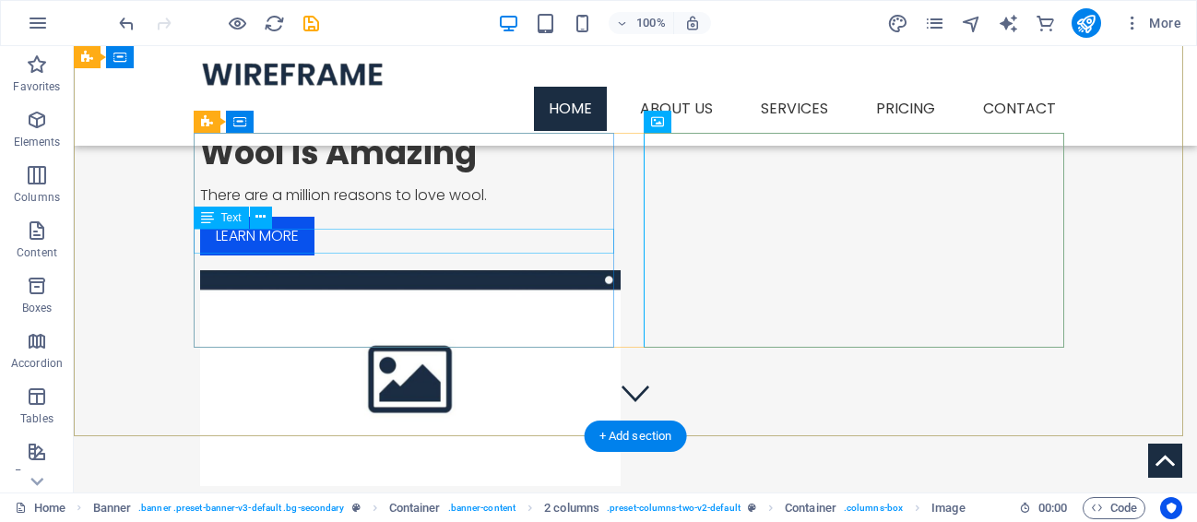
scroll to position [0, 0]
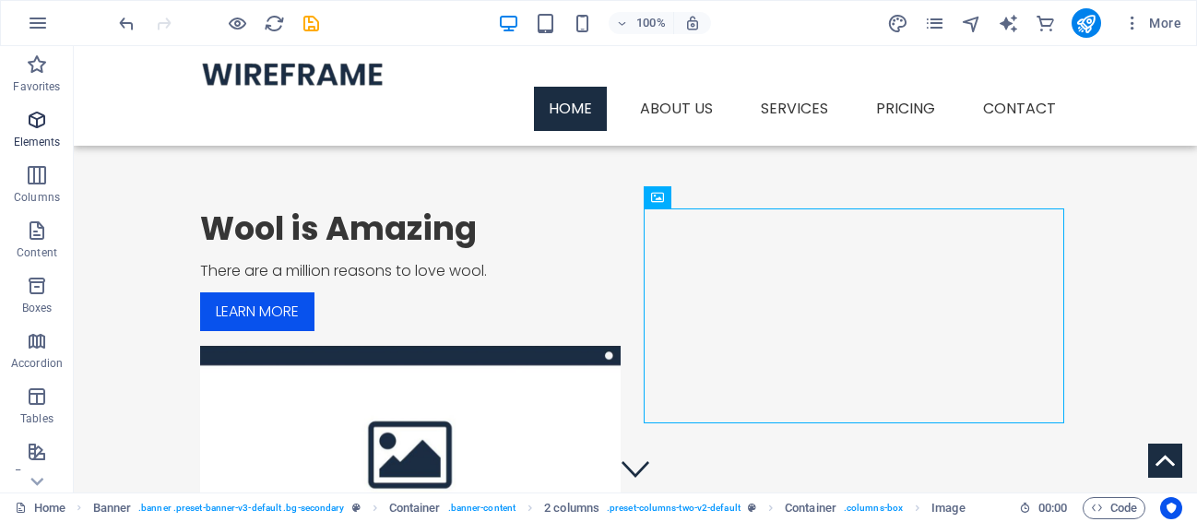
click at [33, 116] on icon "button" at bounding box center [37, 120] width 22 height 22
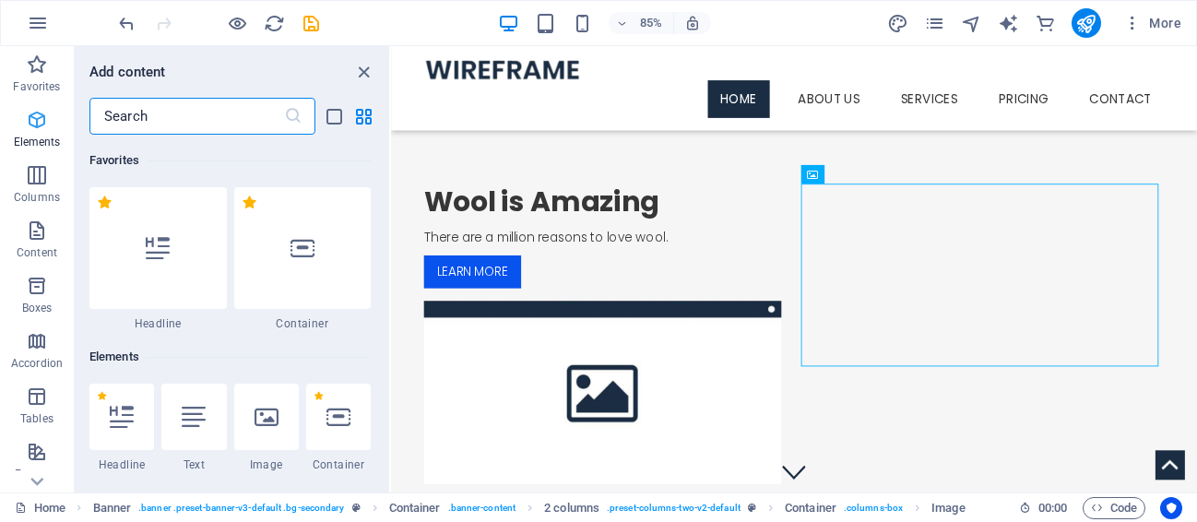
scroll to position [196, 0]
